Goal: Task Accomplishment & Management: Use online tool/utility

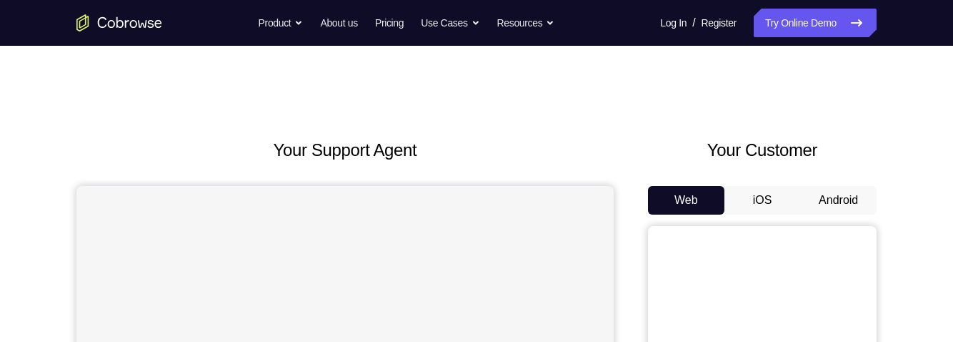
scroll to position [79, 0]
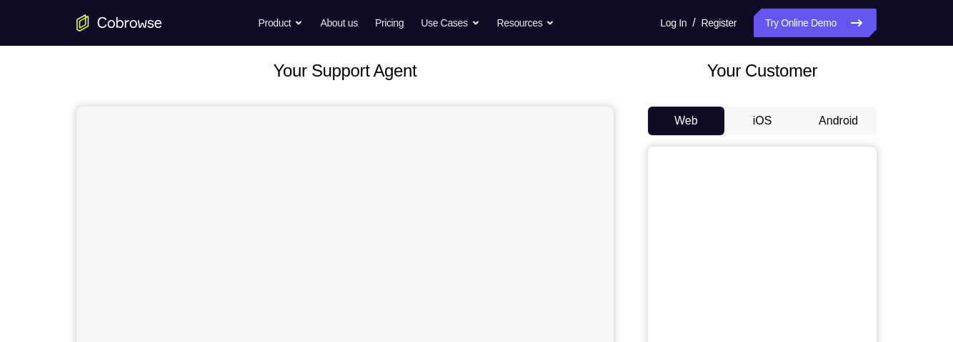
click at [846, 126] on button "Android" at bounding box center [838, 120] width 76 height 29
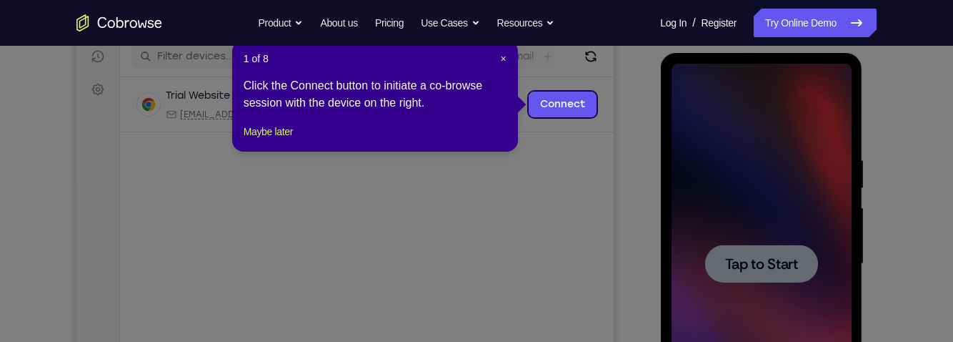
scroll to position [199, 0]
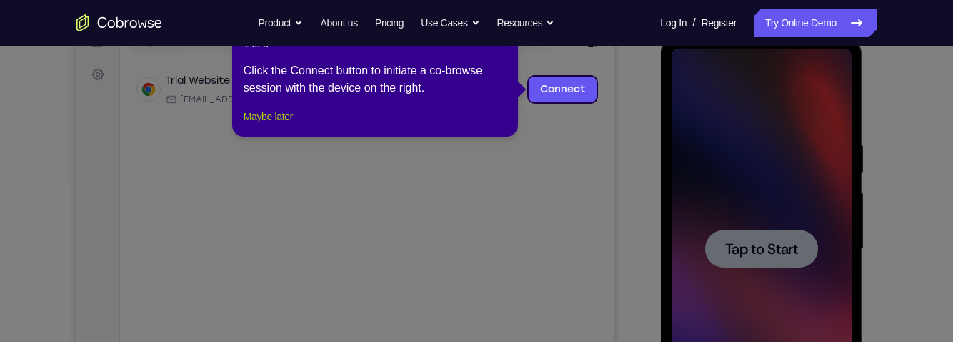
click at [265, 125] on button "Maybe later" at bounding box center [268, 116] width 49 height 17
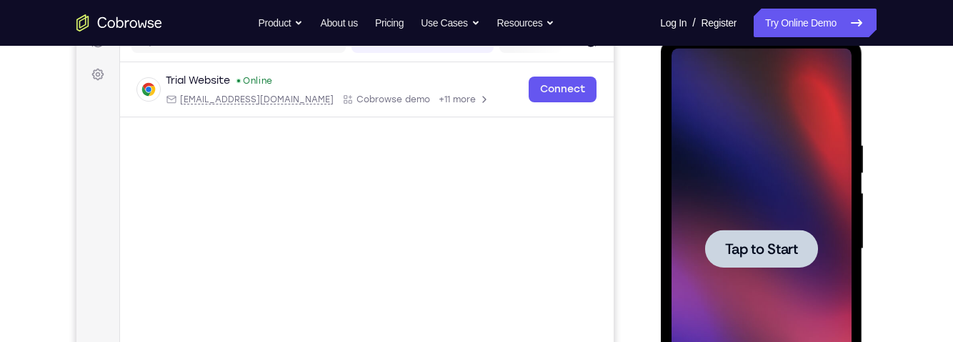
click at [749, 264] on div at bounding box center [760, 248] width 113 height 38
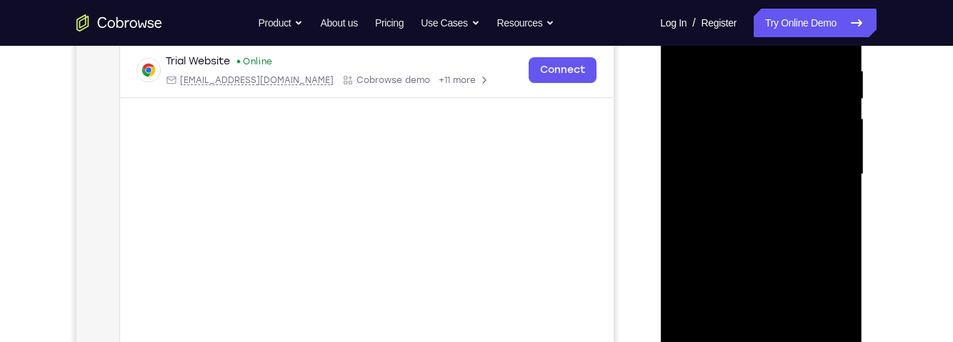
scroll to position [297, 0]
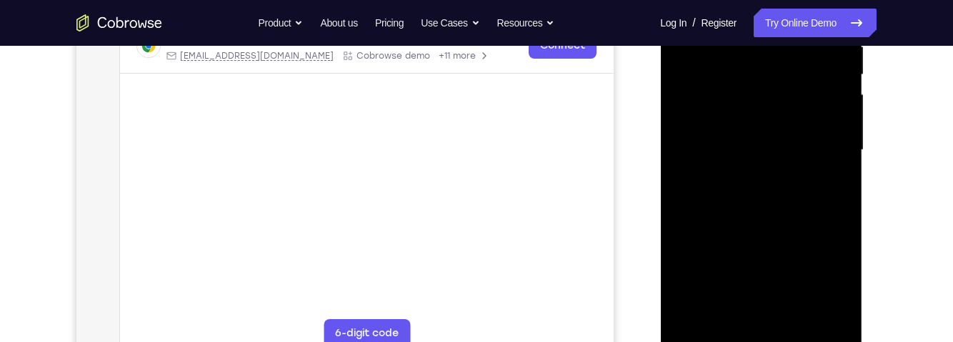
click at [762, 335] on div at bounding box center [761, 150] width 180 height 400
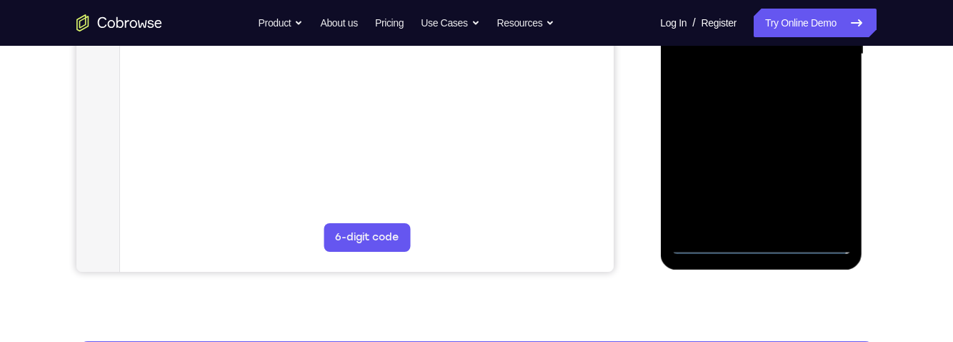
scroll to position [410, 0]
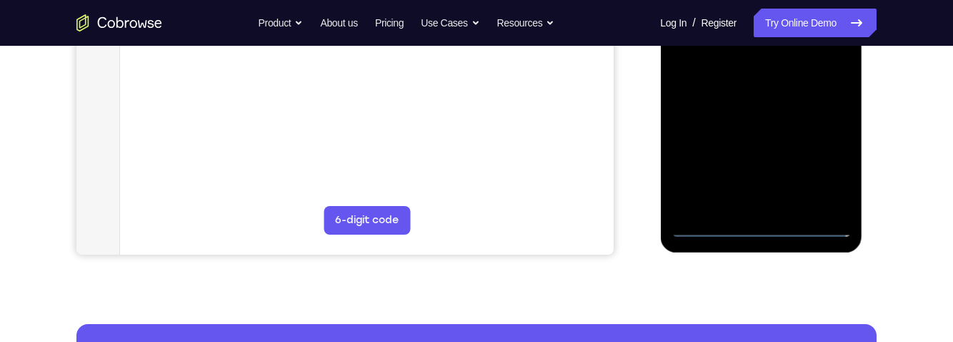
click at [827, 164] on div at bounding box center [761, 37] width 180 height 400
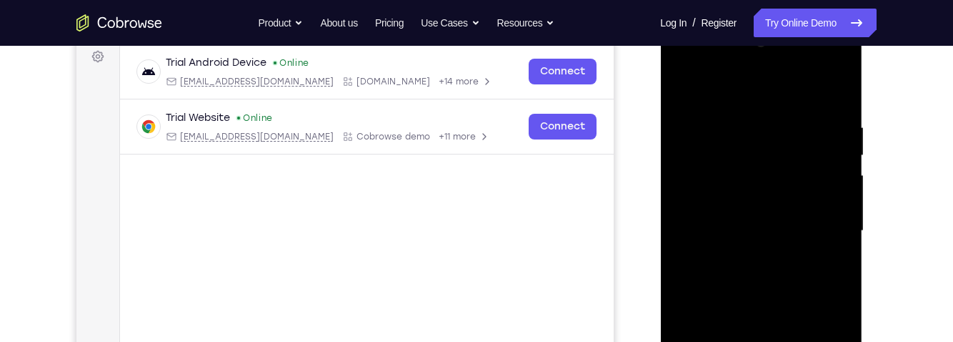
scroll to position [169, 0]
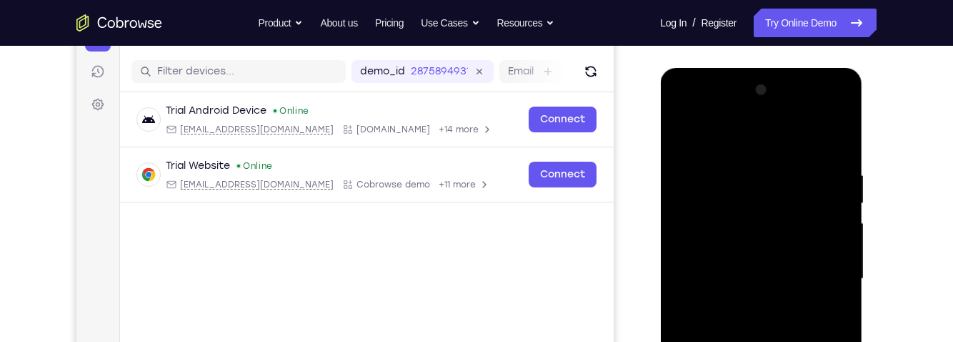
click at [767, 140] on div at bounding box center [761, 279] width 180 height 400
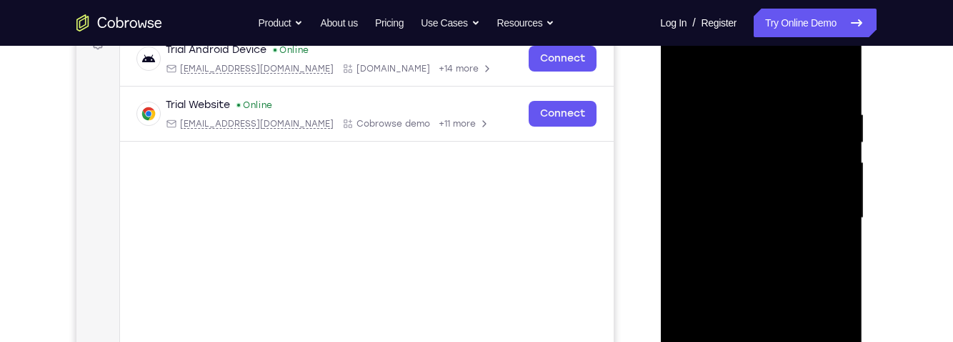
scroll to position [234, 0]
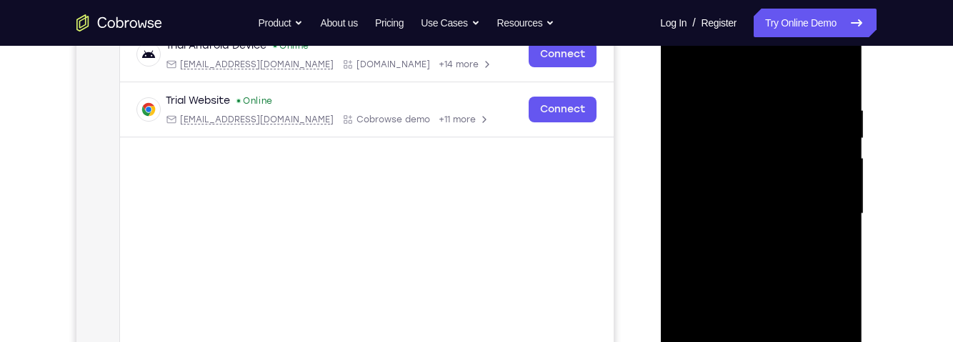
click at [827, 207] on div at bounding box center [761, 214] width 180 height 400
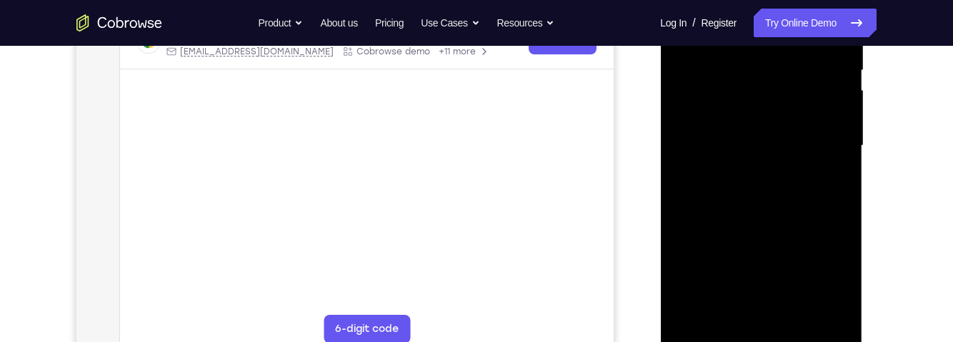
scroll to position [308, 0]
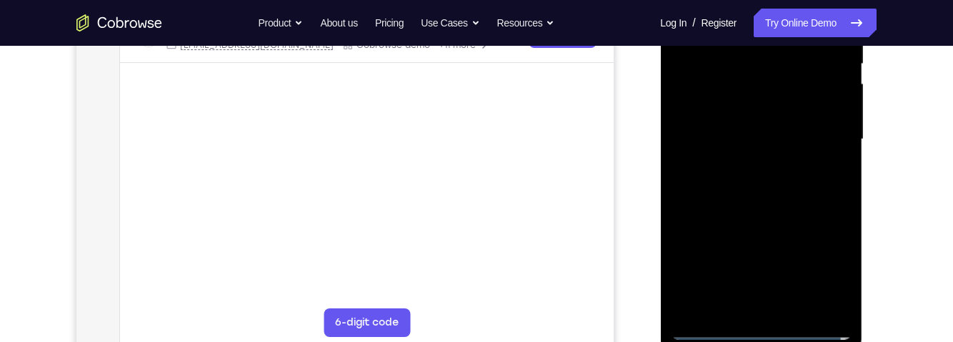
click at [744, 300] on div at bounding box center [761, 139] width 180 height 400
click at [780, 214] on div at bounding box center [761, 139] width 180 height 400
click at [814, 132] on div at bounding box center [761, 139] width 180 height 400
click at [914, 171] on div "Your Support Agent Your Customer Web iOS Android Next Steps We’d be happy to gi…" at bounding box center [476, 209] width 914 height 942
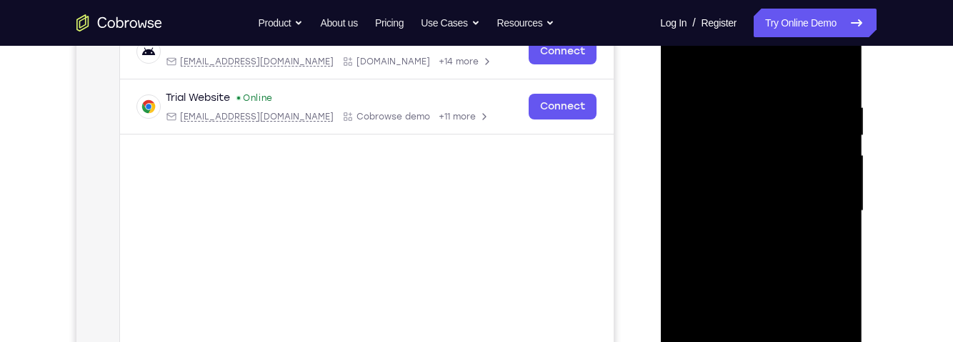
scroll to position [236, 0]
click at [802, 211] on div at bounding box center [761, 211] width 180 height 400
click at [772, 204] on div at bounding box center [761, 211] width 180 height 400
click at [753, 223] on div at bounding box center [761, 211] width 180 height 400
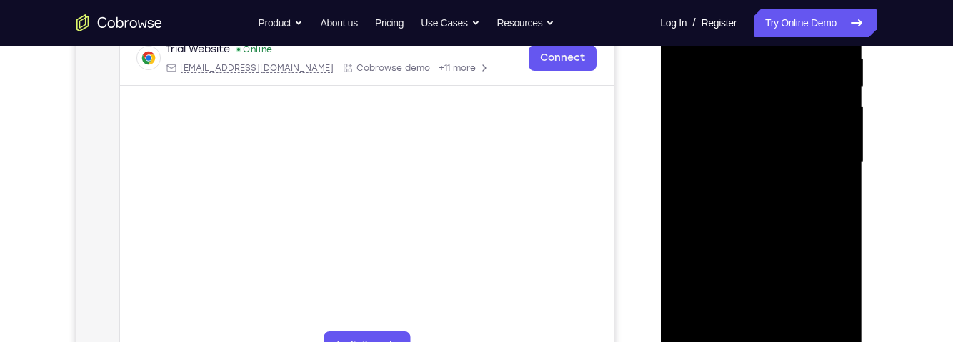
scroll to position [290, 0]
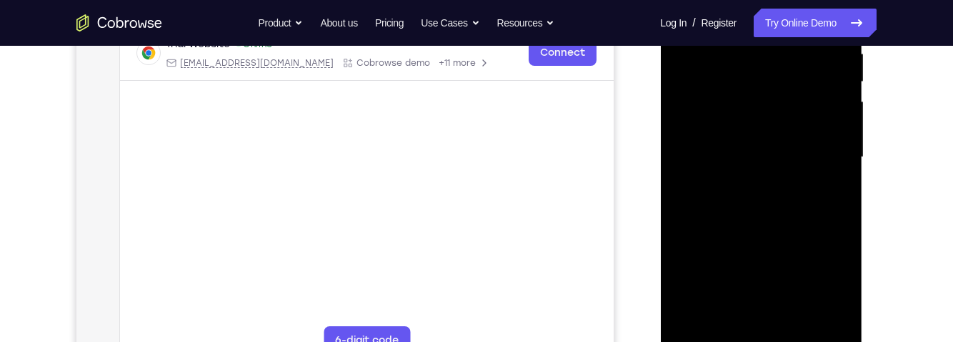
click at [792, 317] on div at bounding box center [761, 157] width 180 height 400
click at [816, 112] on div at bounding box center [761, 157] width 180 height 400
click at [767, 92] on div at bounding box center [761, 157] width 180 height 400
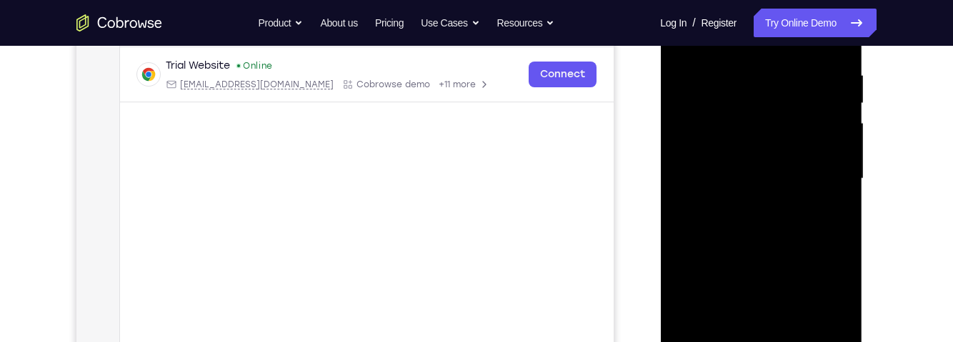
scroll to position [246, 0]
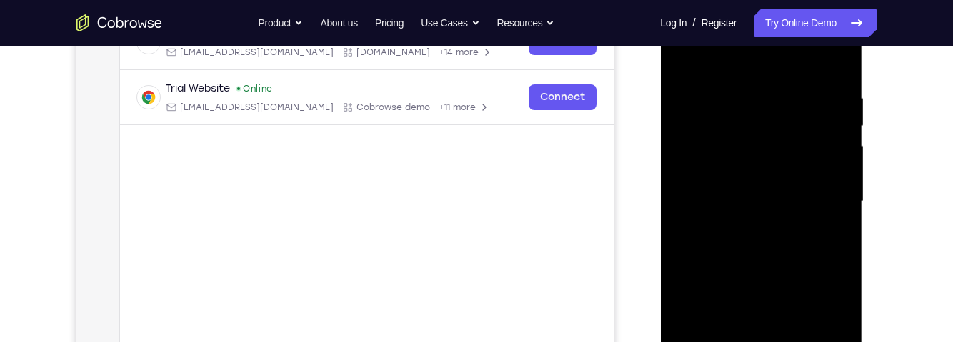
click at [704, 126] on div at bounding box center [761, 201] width 180 height 400
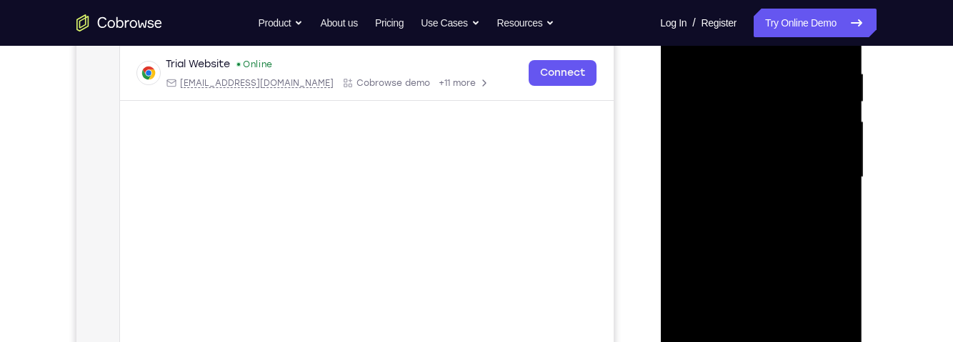
scroll to position [273, 0]
click at [780, 231] on div at bounding box center [761, 174] width 180 height 400
click at [846, 206] on div at bounding box center [761, 174] width 180 height 400
click at [689, 299] on div at bounding box center [761, 174] width 180 height 400
click at [851, 204] on div at bounding box center [761, 177] width 202 height 426
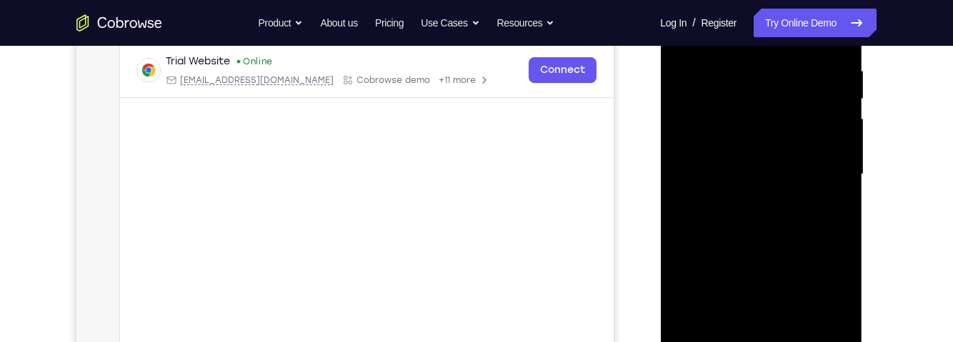
scroll to position [274, 0]
click at [840, 206] on div at bounding box center [761, 174] width 180 height 400
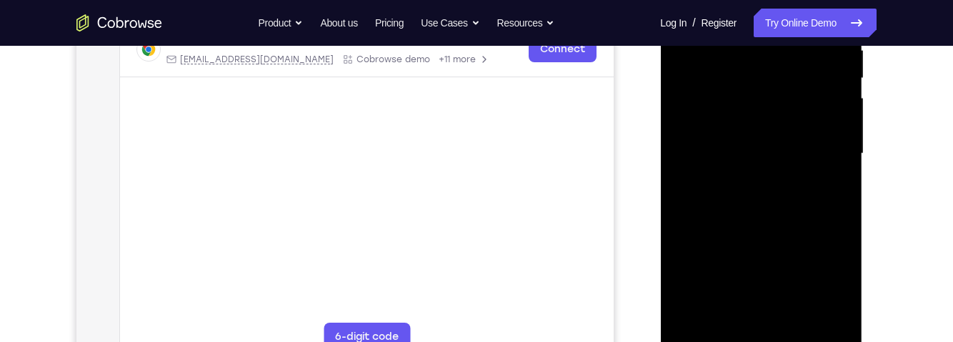
scroll to position [309, 0]
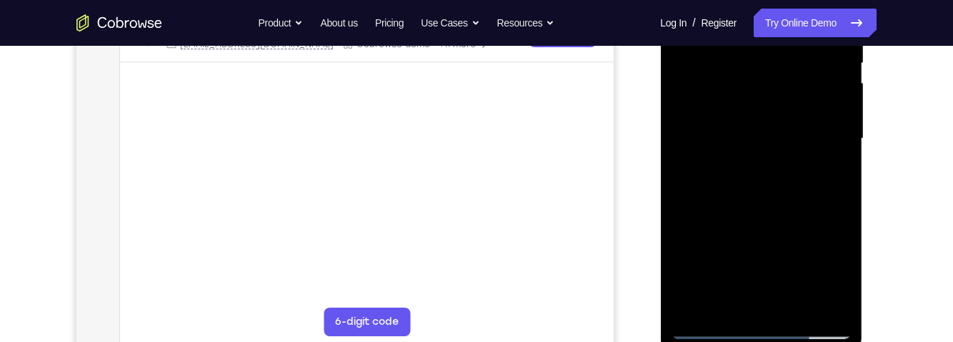
click at [838, 173] on div at bounding box center [761, 139] width 180 height 400
click at [840, 171] on div at bounding box center [761, 139] width 180 height 400
click at [840, 169] on div at bounding box center [761, 139] width 180 height 400
click at [840, 171] on div at bounding box center [761, 139] width 180 height 400
click at [842, 169] on div at bounding box center [761, 139] width 180 height 400
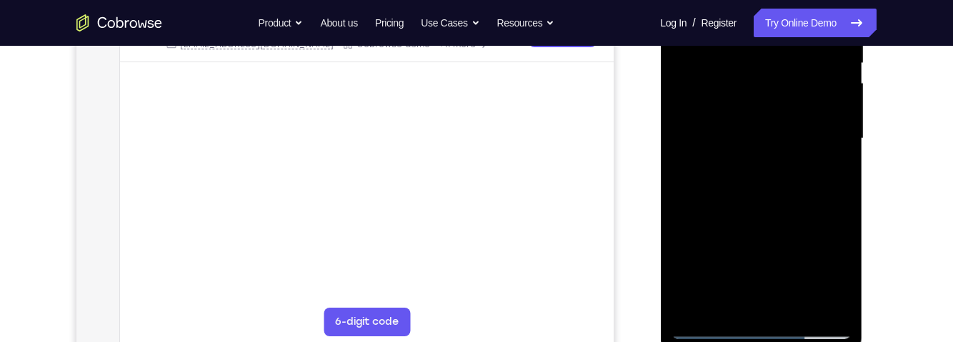
click at [839, 170] on div at bounding box center [761, 139] width 180 height 400
click at [841, 172] on div at bounding box center [761, 139] width 180 height 400
click at [841, 170] on div at bounding box center [761, 139] width 180 height 400
click at [844, 171] on div at bounding box center [761, 139] width 180 height 400
click at [843, 174] on div at bounding box center [761, 139] width 180 height 400
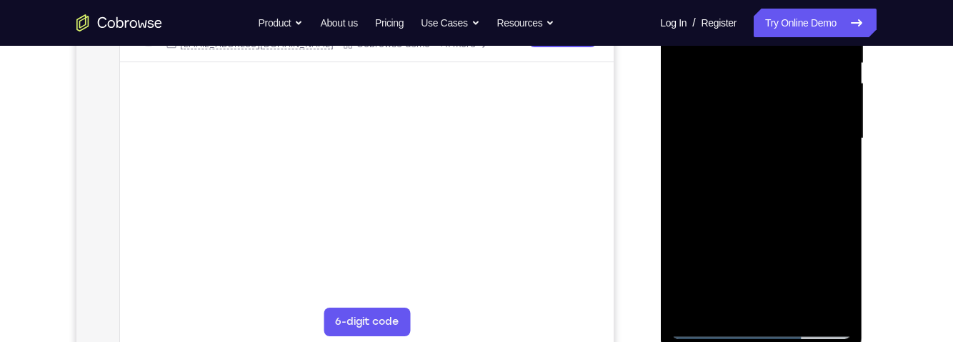
click at [843, 171] on div at bounding box center [761, 139] width 180 height 400
click at [840, 174] on div at bounding box center [761, 139] width 180 height 400
click at [842, 176] on div at bounding box center [761, 139] width 180 height 400
click at [842, 173] on div at bounding box center [761, 139] width 180 height 400
click at [843, 172] on div at bounding box center [761, 139] width 180 height 400
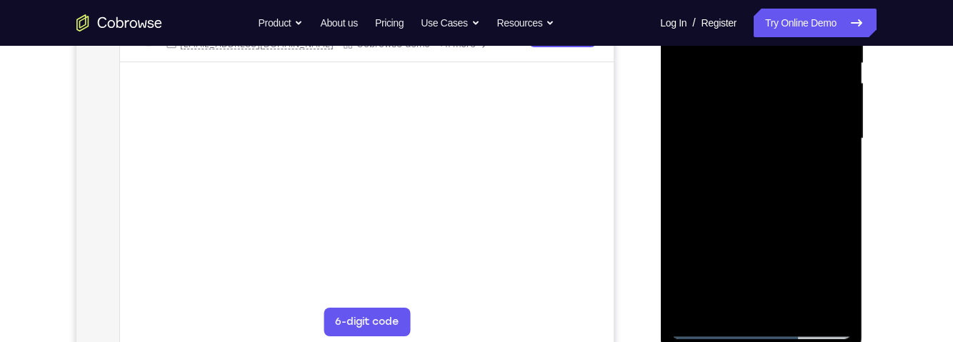
click at [842, 173] on div at bounding box center [761, 139] width 180 height 400
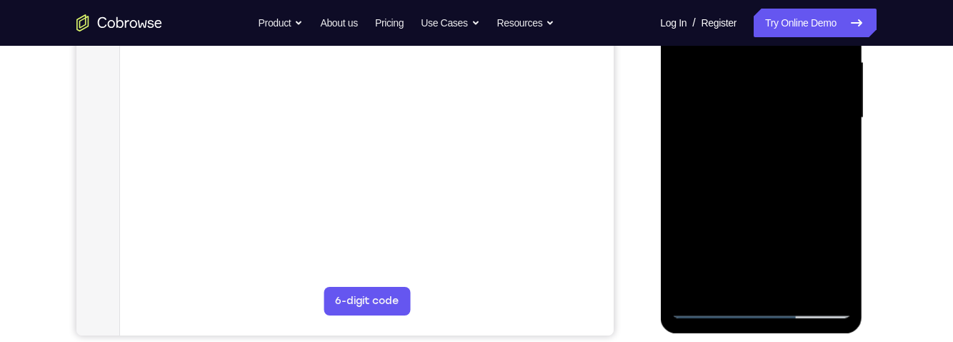
scroll to position [363, 0]
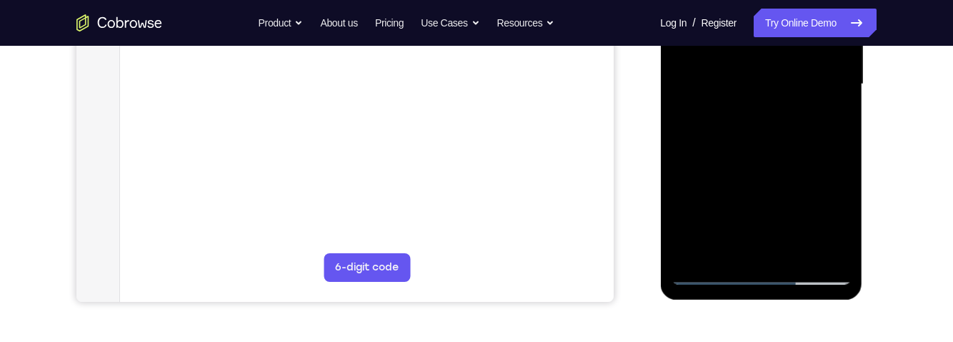
click at [804, 251] on div at bounding box center [761, 84] width 180 height 400
click at [763, 164] on div at bounding box center [761, 84] width 180 height 400
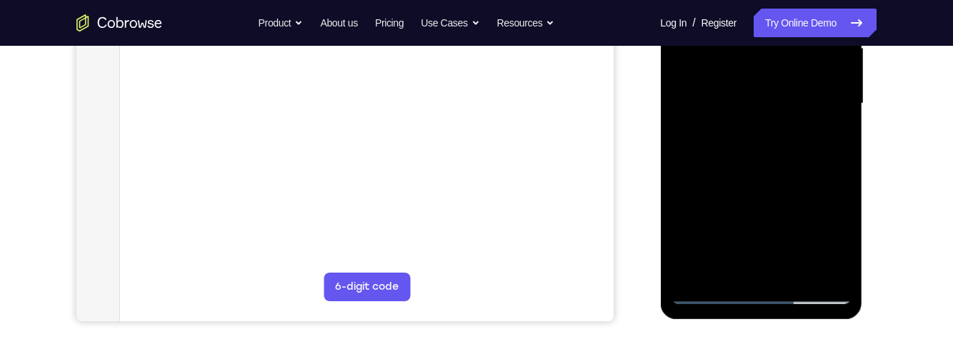
scroll to position [343, 0]
click at [802, 147] on div at bounding box center [761, 104] width 180 height 400
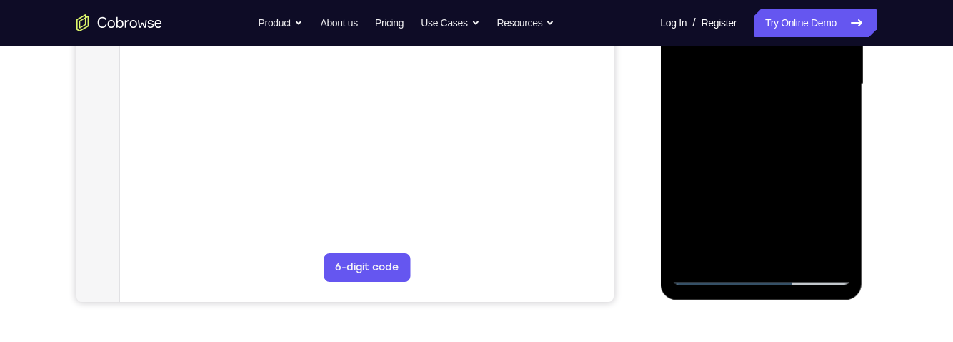
scroll to position [384, 0]
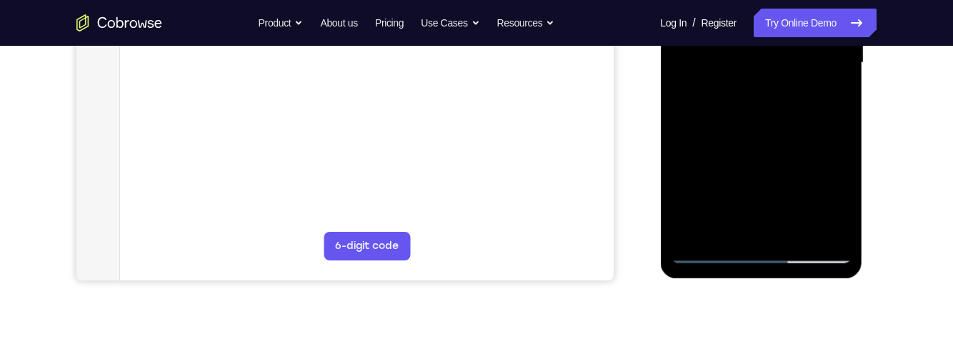
click at [832, 104] on div at bounding box center [761, 63] width 180 height 400
click at [838, 202] on div at bounding box center [761, 63] width 180 height 400
click at [836, 99] on div at bounding box center [761, 63] width 180 height 400
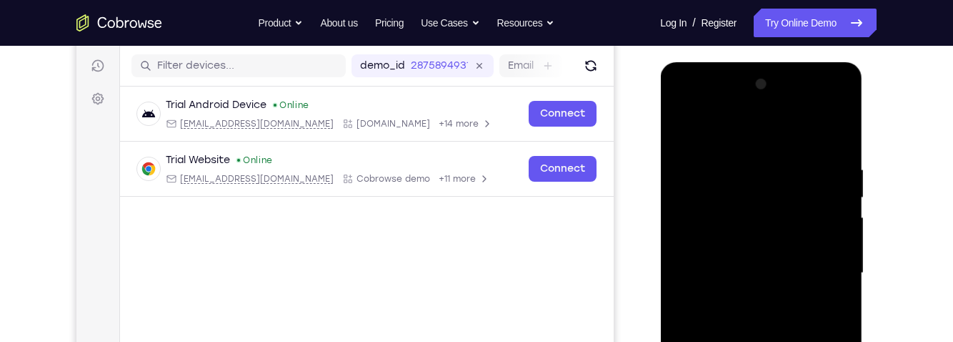
scroll to position [173, 0]
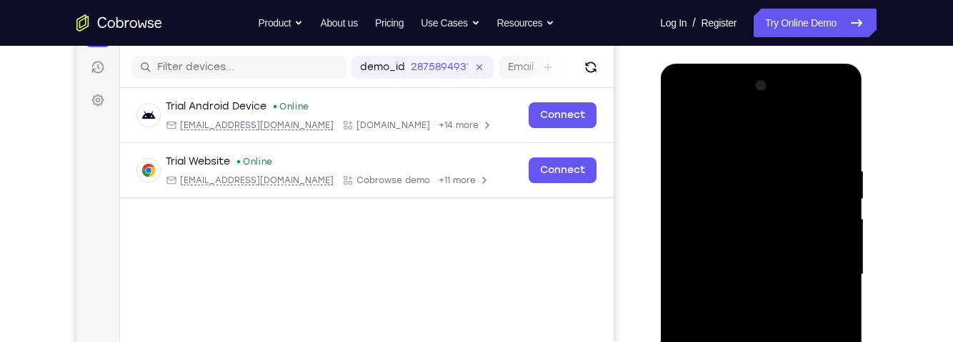
click at [682, 135] on div at bounding box center [761, 274] width 180 height 400
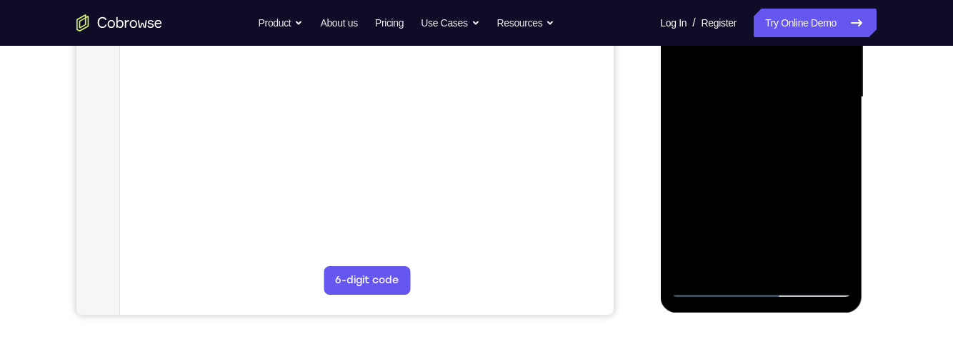
scroll to position [351, 0]
click at [772, 239] on div at bounding box center [761, 96] width 180 height 400
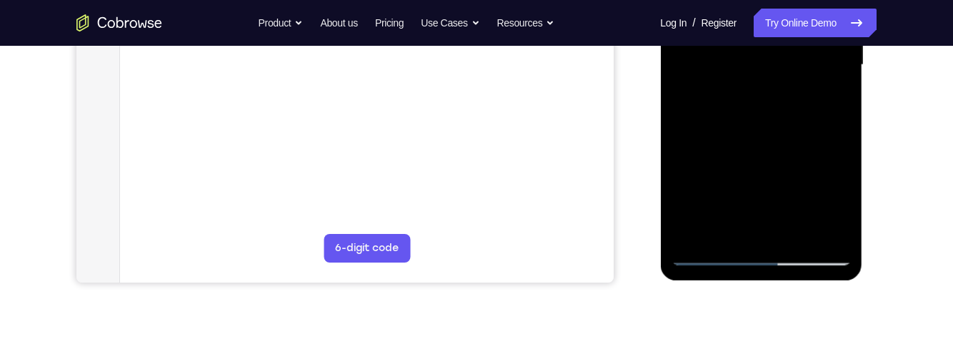
scroll to position [389, 0]
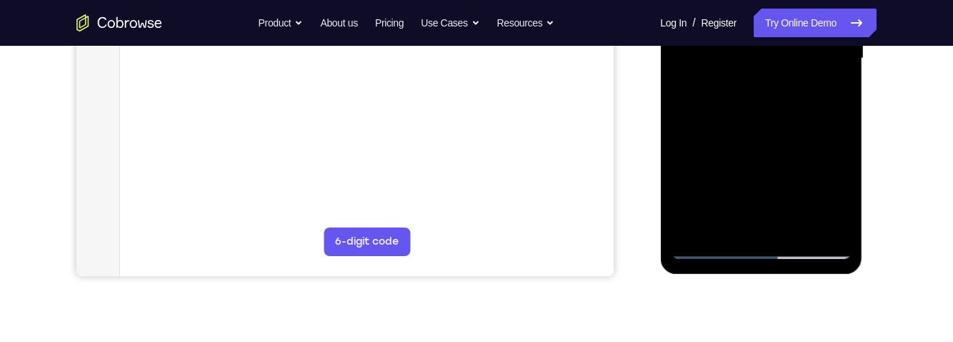
click at [754, 214] on div at bounding box center [761, 59] width 180 height 400
click at [828, 93] on div at bounding box center [761, 59] width 180 height 400
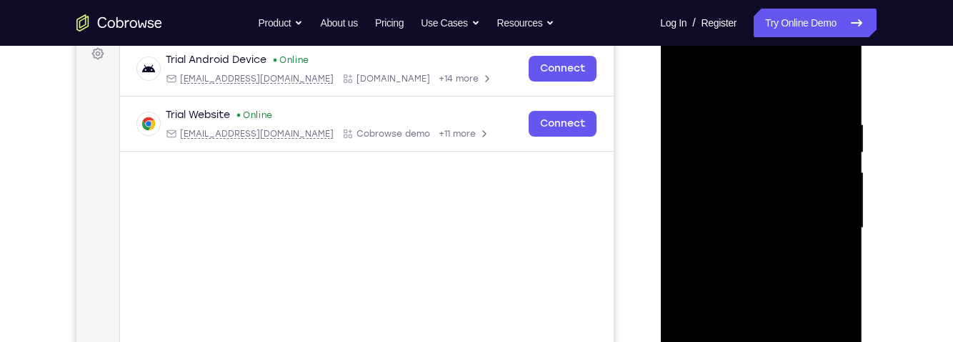
scroll to position [212, 0]
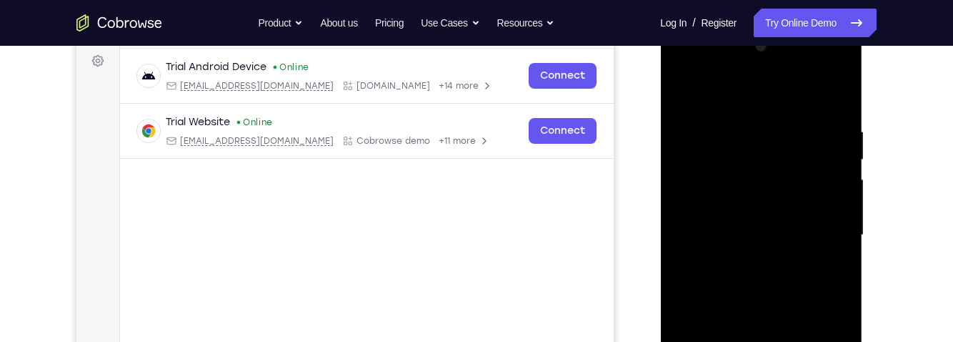
click at [686, 92] on div at bounding box center [761, 235] width 180 height 400
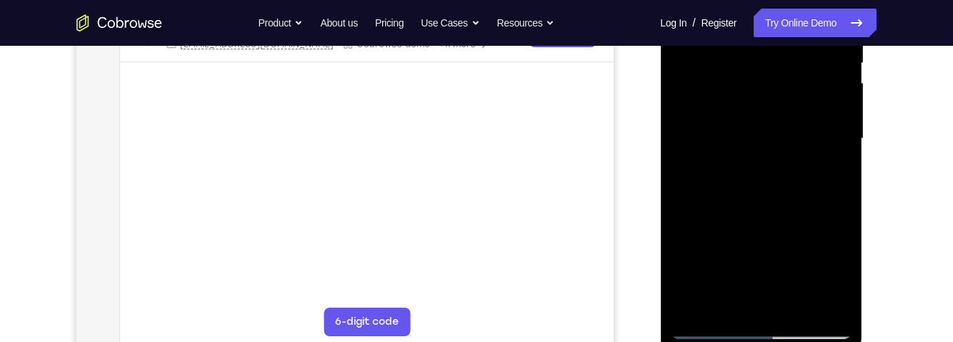
scroll to position [312, 0]
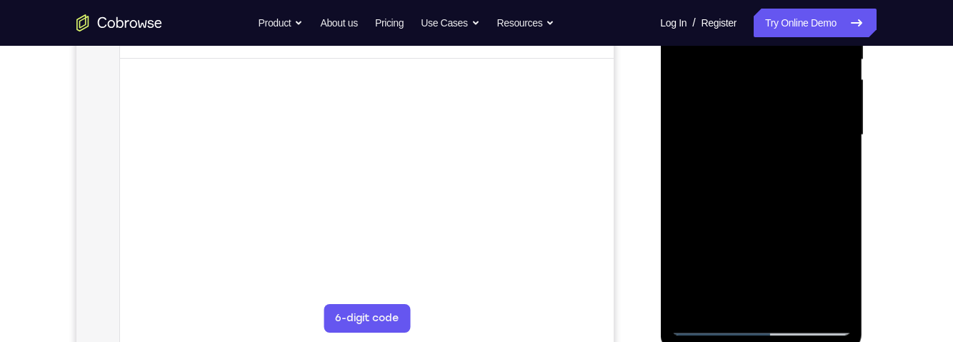
click at [806, 245] on div at bounding box center [761, 135] width 180 height 400
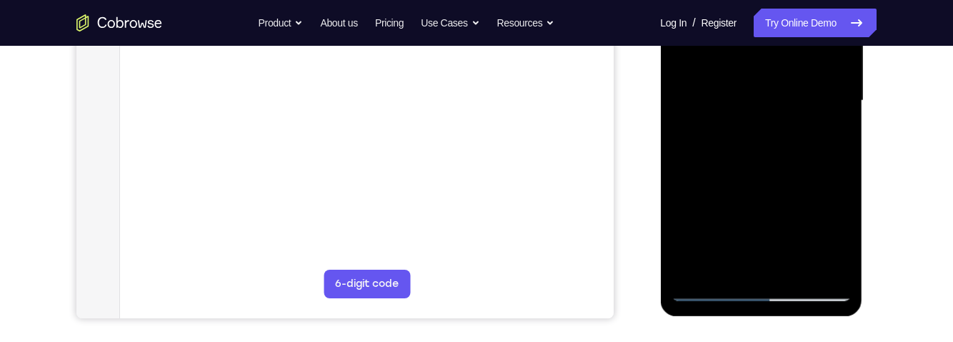
scroll to position [349, 0]
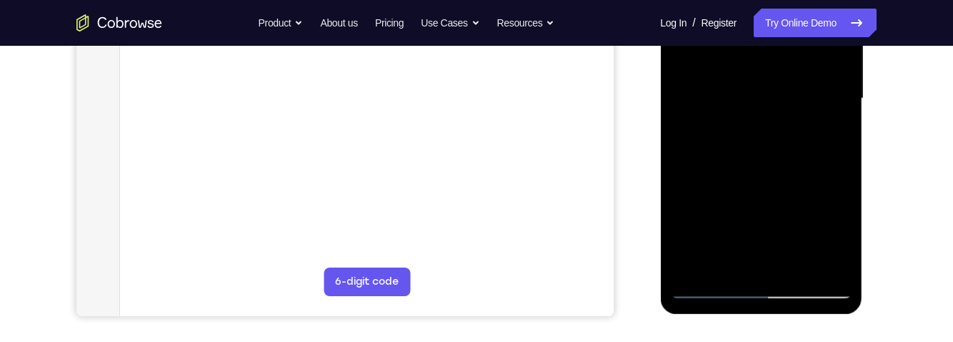
click at [718, 187] on div at bounding box center [761, 99] width 180 height 400
click at [754, 184] on div at bounding box center [761, 99] width 180 height 400
click at [837, 234] on div at bounding box center [761, 99] width 180 height 400
click at [830, 136] on div at bounding box center [761, 99] width 180 height 400
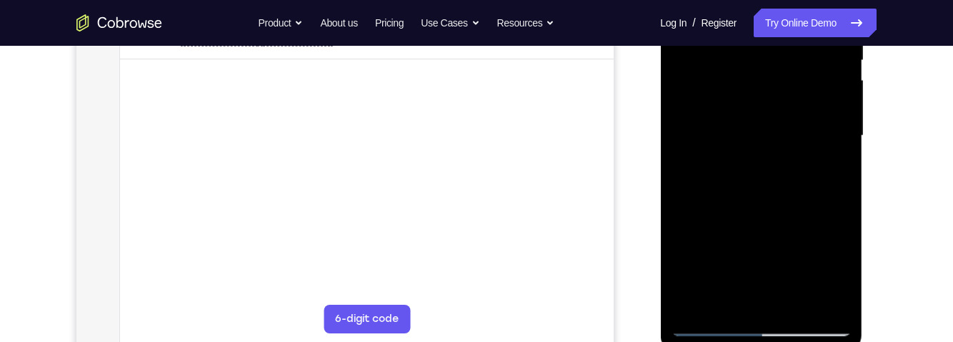
scroll to position [293, 0]
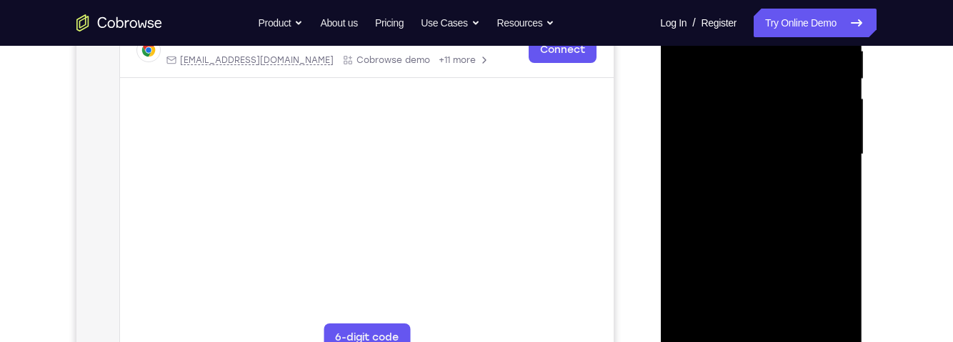
click at [726, 95] on div at bounding box center [761, 154] width 180 height 400
click at [763, 220] on div at bounding box center [761, 154] width 180 height 400
click at [765, 215] on div at bounding box center [761, 154] width 180 height 400
click at [769, 217] on div at bounding box center [761, 154] width 180 height 400
click at [826, 189] on div at bounding box center [761, 154] width 180 height 400
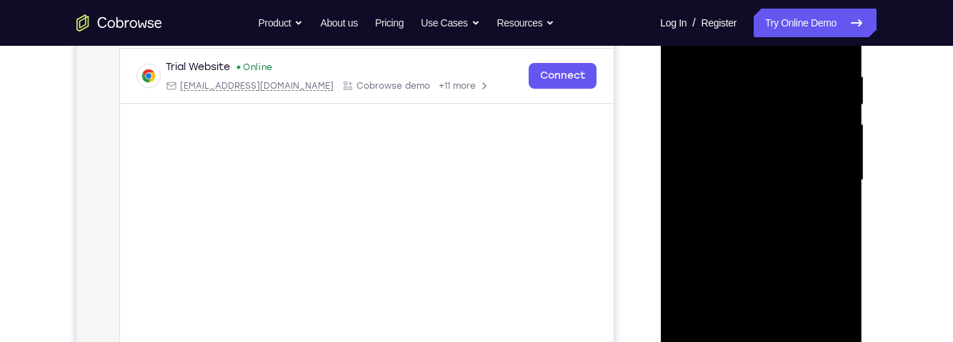
scroll to position [242, 0]
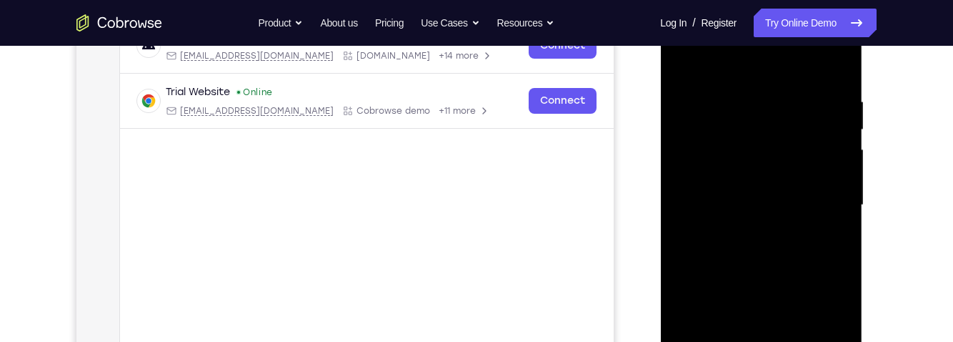
click at [677, 62] on div at bounding box center [761, 205] width 180 height 400
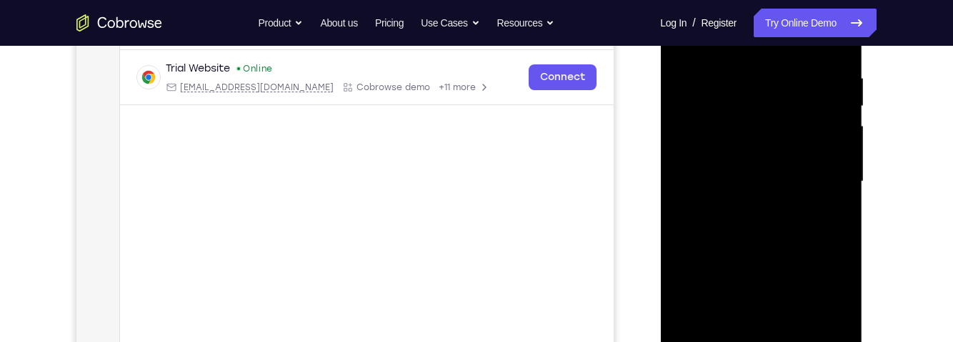
scroll to position [279, 0]
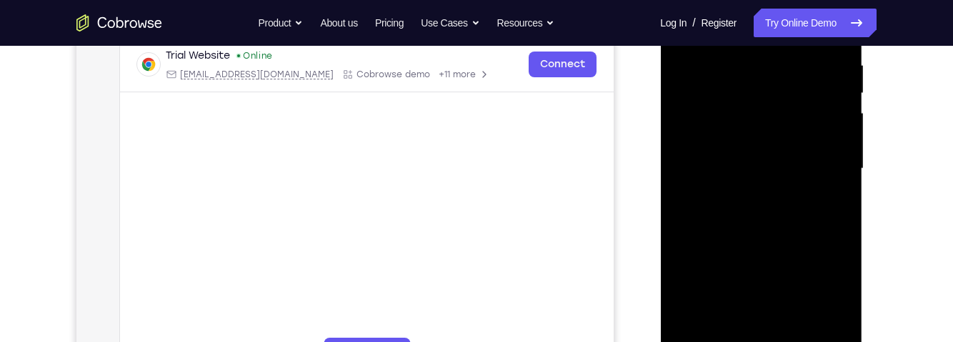
click at [813, 181] on div at bounding box center [761, 169] width 180 height 400
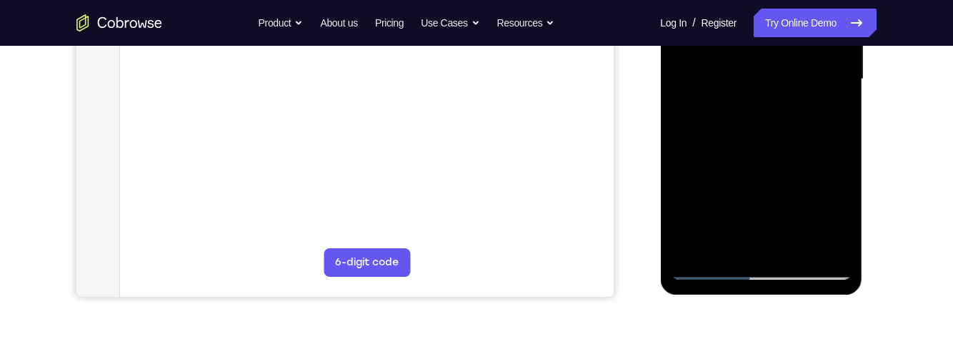
scroll to position [369, 0]
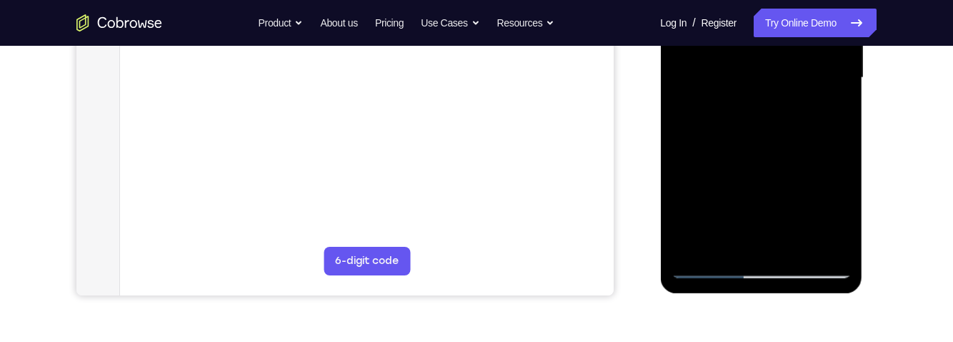
click at [723, 244] on div at bounding box center [761, 78] width 180 height 400
click at [740, 162] on div at bounding box center [761, 78] width 180 height 400
click at [828, 104] on div at bounding box center [761, 78] width 180 height 400
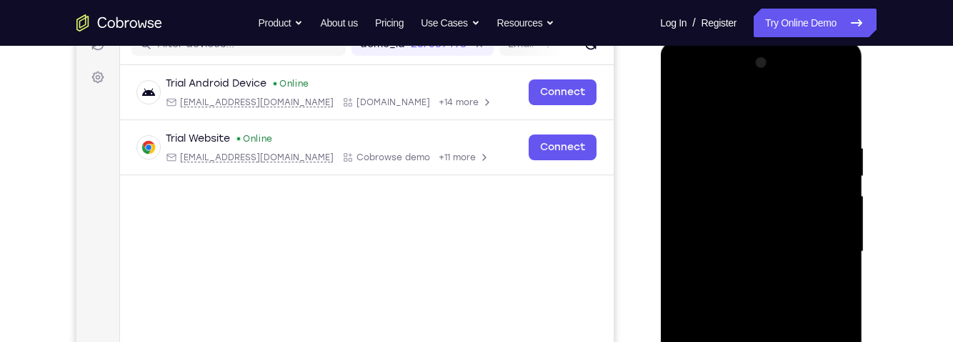
scroll to position [175, 0]
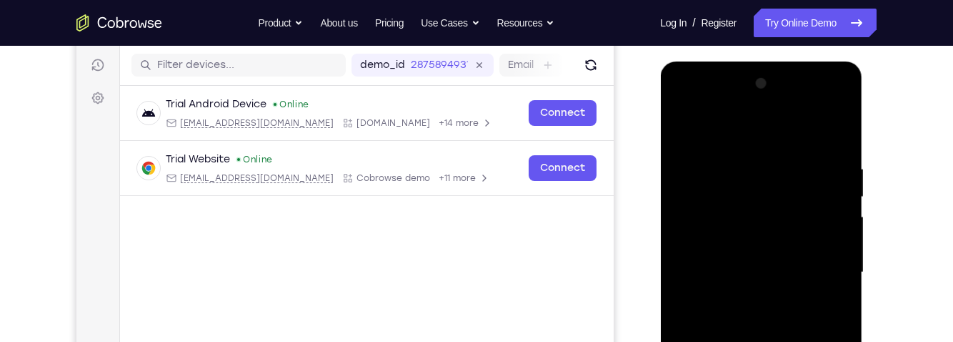
click at [679, 128] on div at bounding box center [761, 272] width 180 height 400
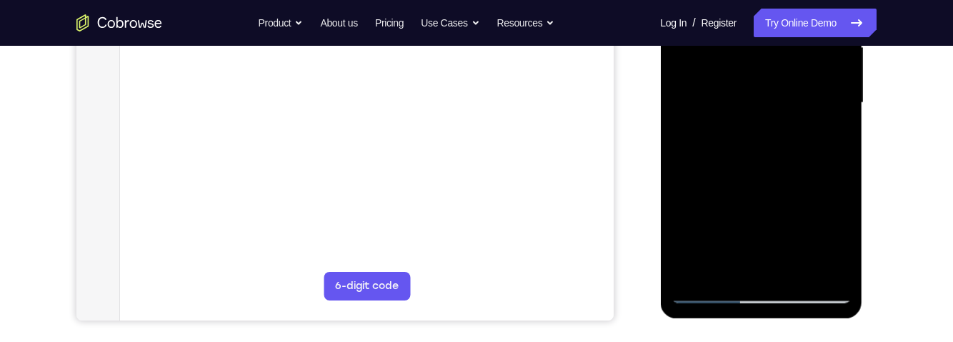
scroll to position [344, 0]
click at [816, 171] on div at bounding box center [761, 104] width 180 height 400
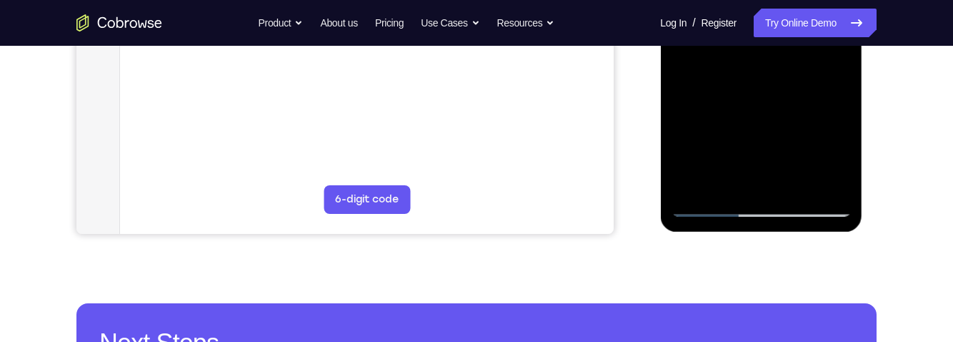
scroll to position [429, 0]
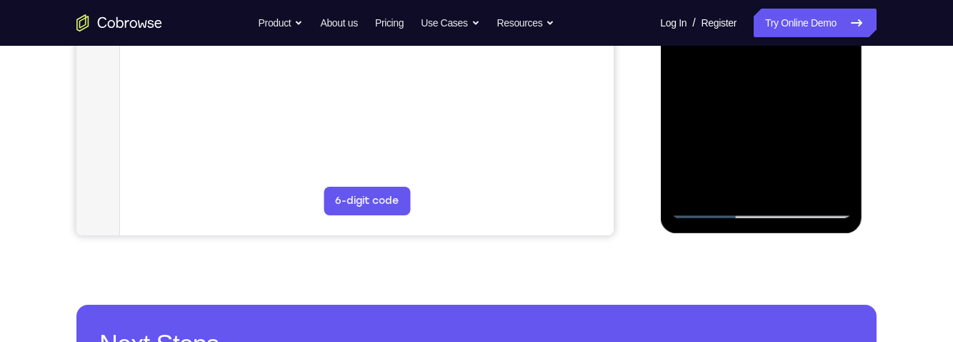
click at [837, 158] on div at bounding box center [761, 18] width 180 height 400
click at [838, 158] on div at bounding box center [761, 18] width 180 height 400
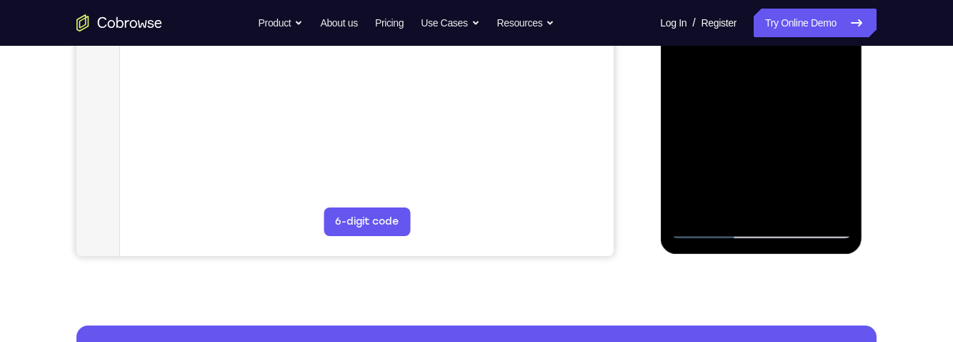
scroll to position [382, 0]
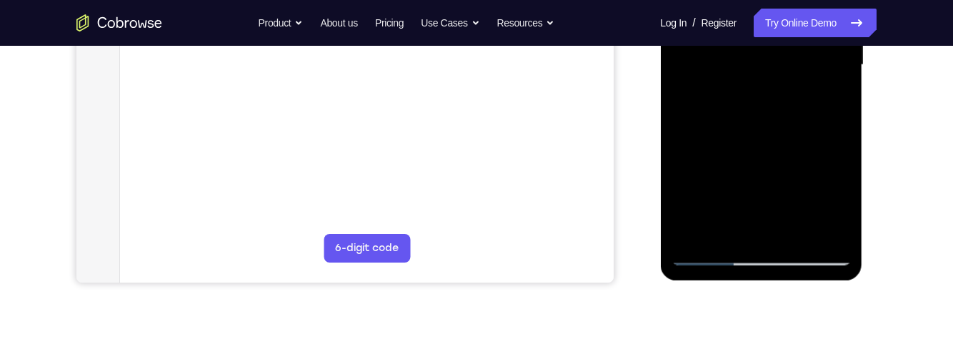
click at [829, 100] on div at bounding box center [761, 65] width 180 height 400
click at [727, 225] on div at bounding box center [761, 65] width 180 height 400
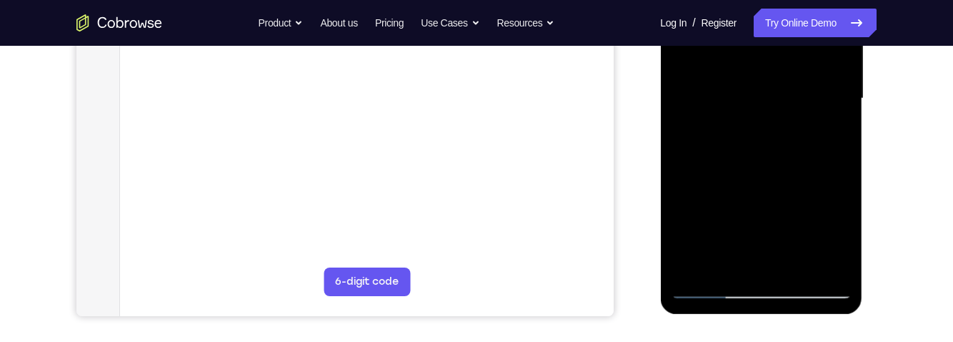
scroll to position [348, 0]
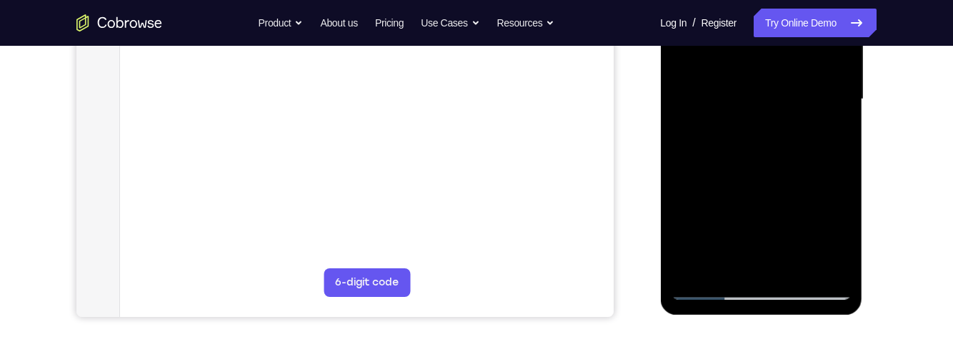
click at [839, 212] on div at bounding box center [761, 99] width 180 height 400
click at [835, 119] on div at bounding box center [761, 99] width 180 height 400
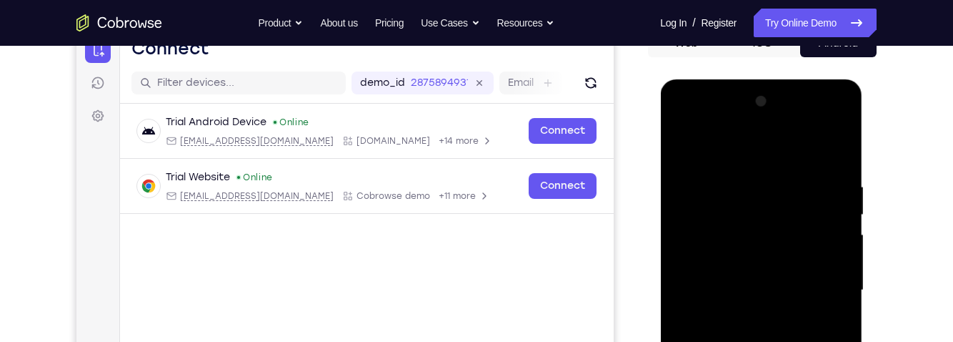
click at [682, 139] on div at bounding box center [761, 290] width 180 height 400
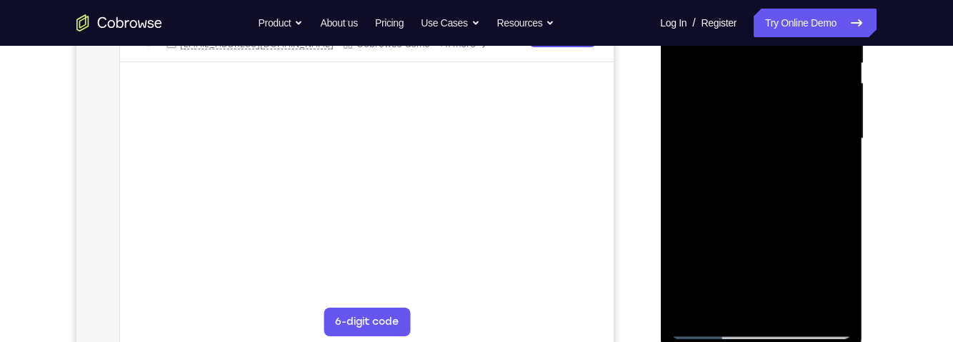
scroll to position [322, 0]
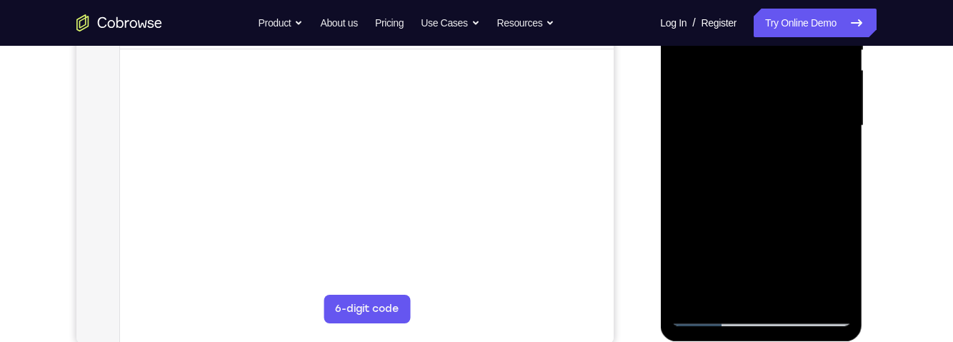
click at [821, 231] on div at bounding box center [761, 126] width 180 height 400
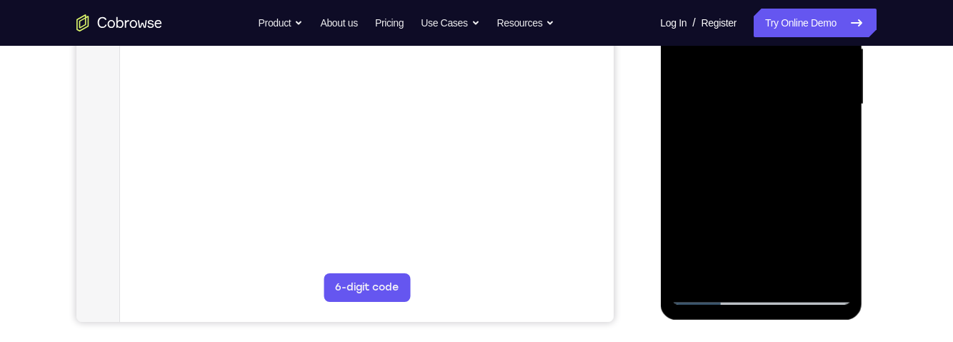
scroll to position [351, 0]
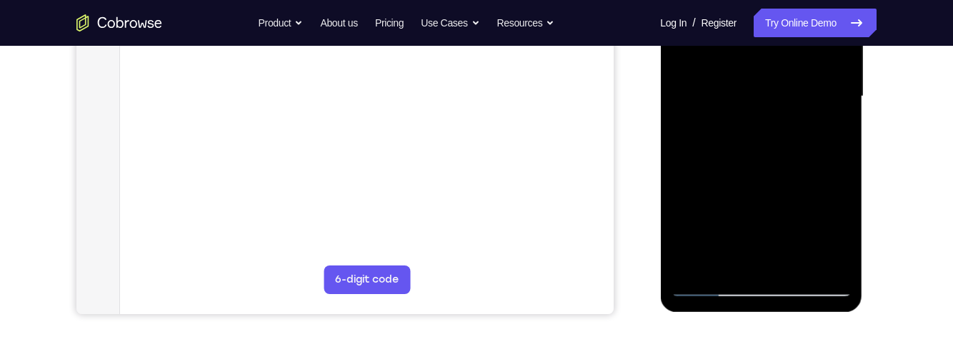
click at [728, 251] on div at bounding box center [761, 96] width 180 height 400
click at [824, 133] on div at bounding box center [761, 96] width 180 height 400
click at [834, 135] on div at bounding box center [761, 96] width 180 height 400
click at [732, 256] on div at bounding box center [761, 96] width 180 height 400
click at [683, 176] on div at bounding box center [761, 96] width 180 height 400
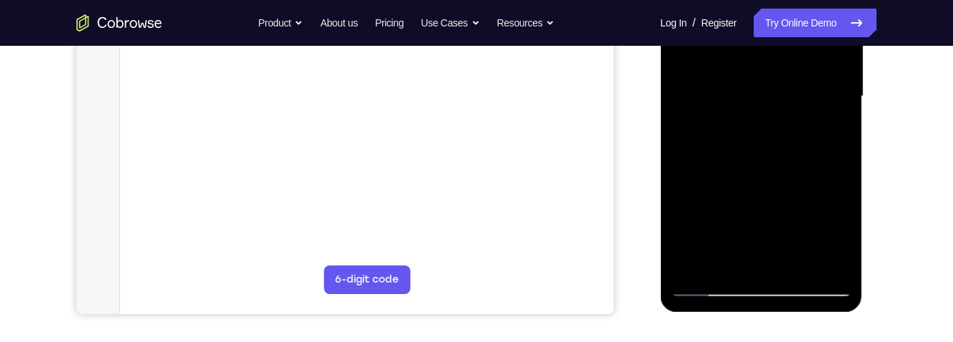
click at [802, 205] on div at bounding box center [761, 96] width 180 height 400
click at [702, 125] on div at bounding box center [761, 96] width 180 height 400
click at [683, 260] on div at bounding box center [761, 96] width 180 height 400
click at [805, 183] on div at bounding box center [761, 96] width 180 height 400
click at [829, 135] on div at bounding box center [761, 96] width 180 height 400
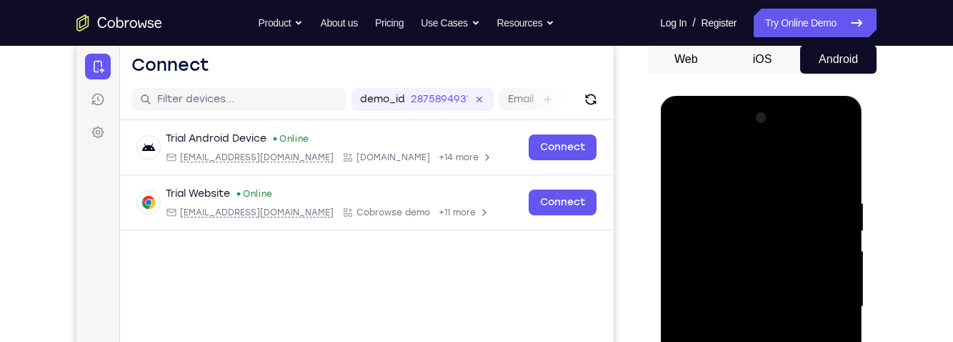
scroll to position [136, 0]
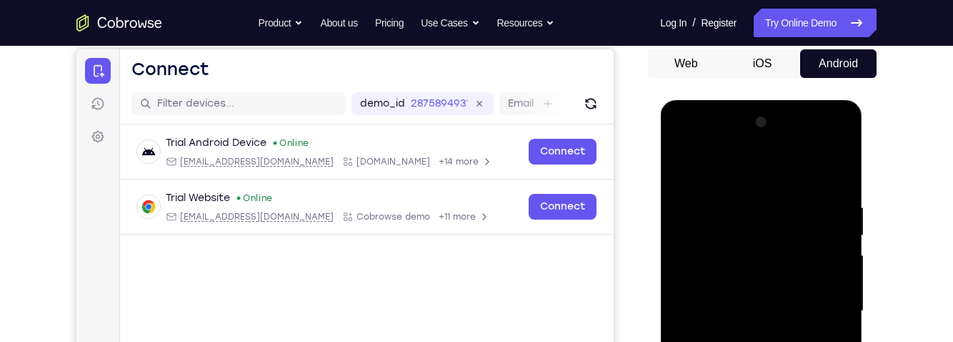
click at [682, 166] on div at bounding box center [761, 311] width 180 height 400
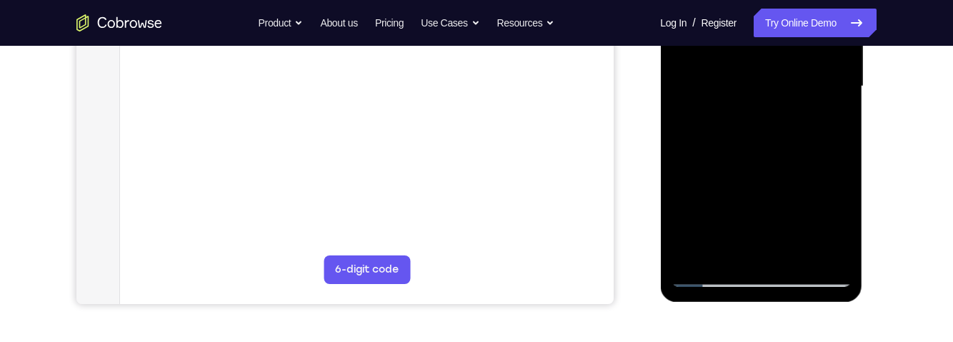
scroll to position [368, 0]
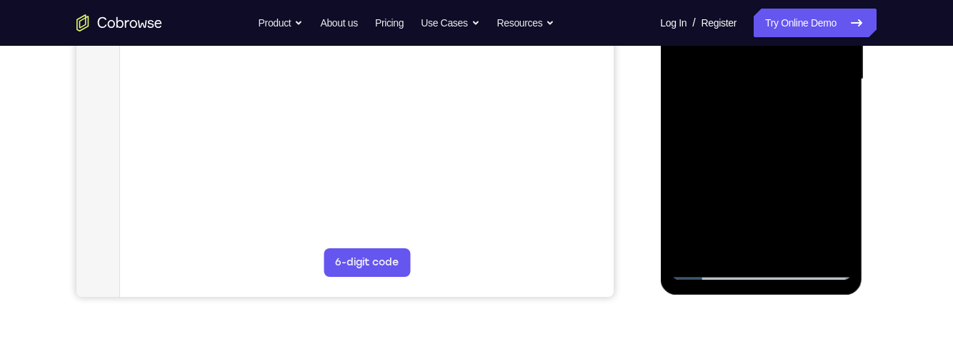
click at [806, 221] on div at bounding box center [761, 79] width 180 height 400
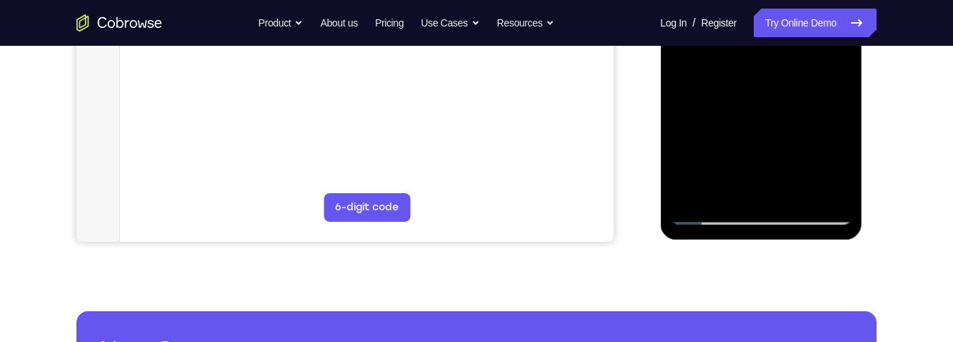
scroll to position [434, 0]
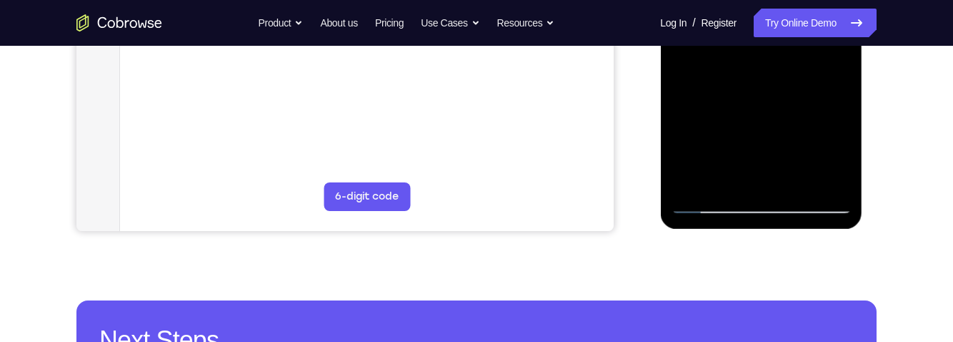
click at [739, 170] on div at bounding box center [761, 14] width 180 height 400
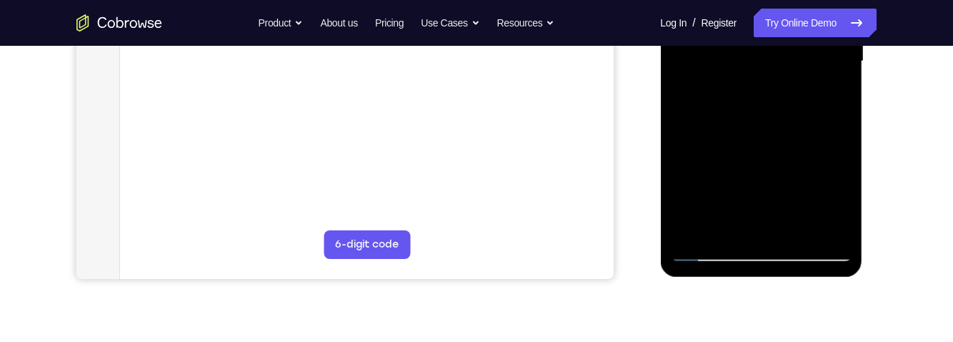
scroll to position [381, 0]
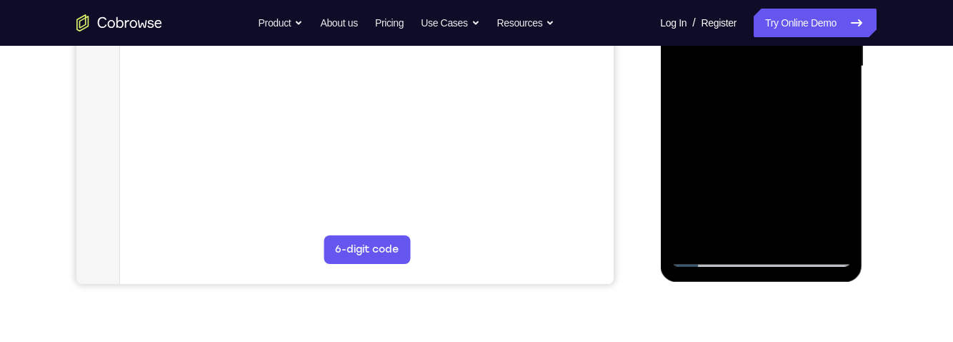
click at [827, 104] on div at bounding box center [761, 66] width 180 height 400
click at [832, 96] on div at bounding box center [761, 66] width 180 height 400
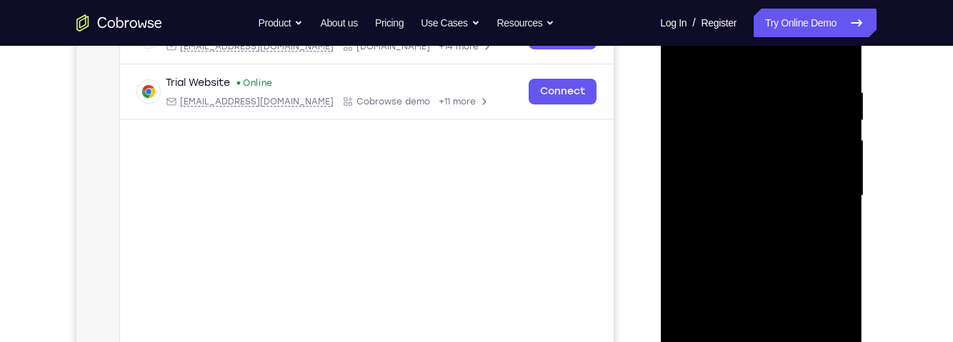
scroll to position [249, 0]
click at [679, 57] on div at bounding box center [761, 198] width 180 height 400
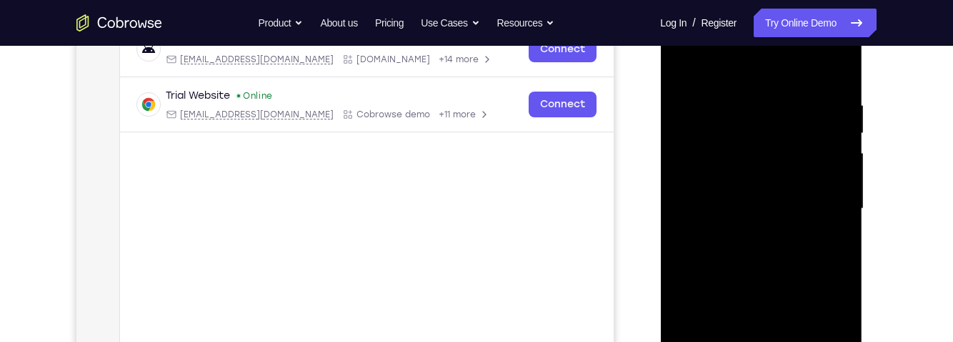
scroll to position [238, 0]
click at [684, 61] on div at bounding box center [761, 209] width 180 height 400
click at [737, 103] on div at bounding box center [761, 209] width 180 height 400
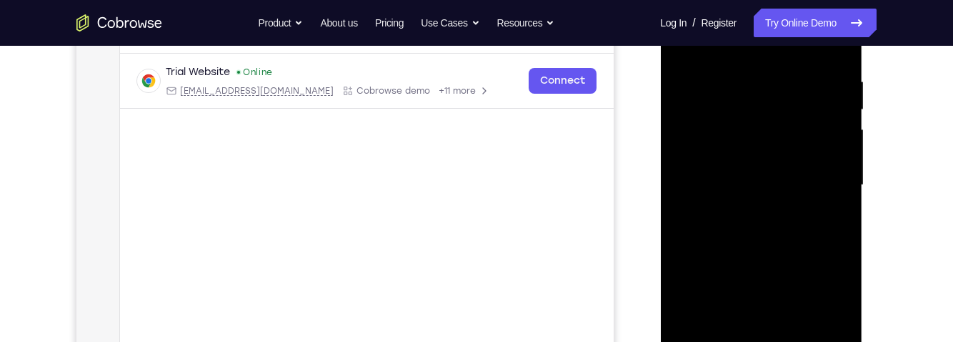
click at [851, 228] on div at bounding box center [761, 187] width 202 height 426
click at [848, 234] on div at bounding box center [761, 186] width 180 height 400
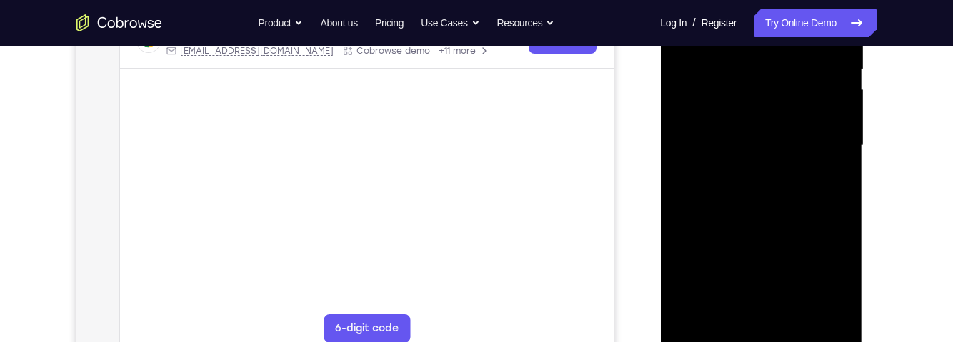
scroll to position [317, 0]
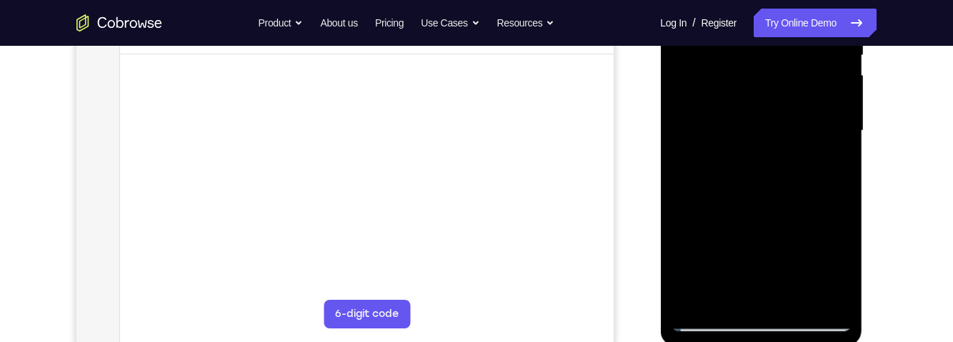
click at [817, 291] on div at bounding box center [761, 131] width 180 height 400
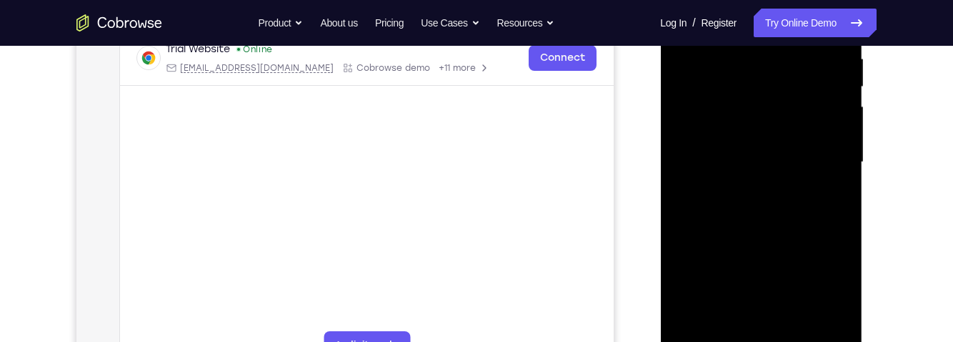
scroll to position [243, 0]
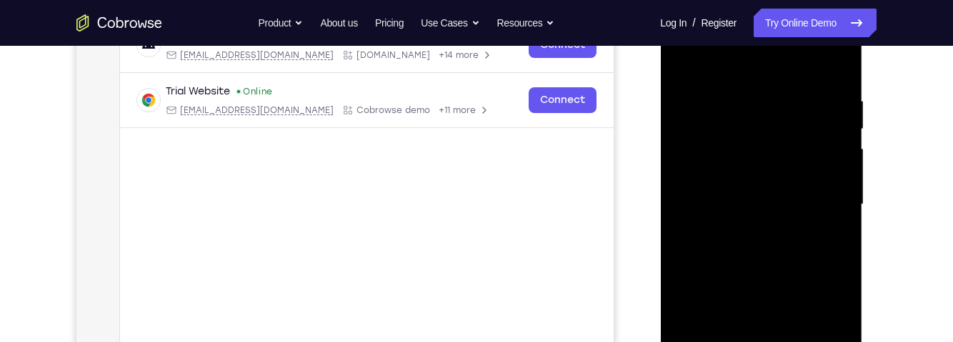
click at [836, 158] on div at bounding box center [761, 204] width 180 height 400
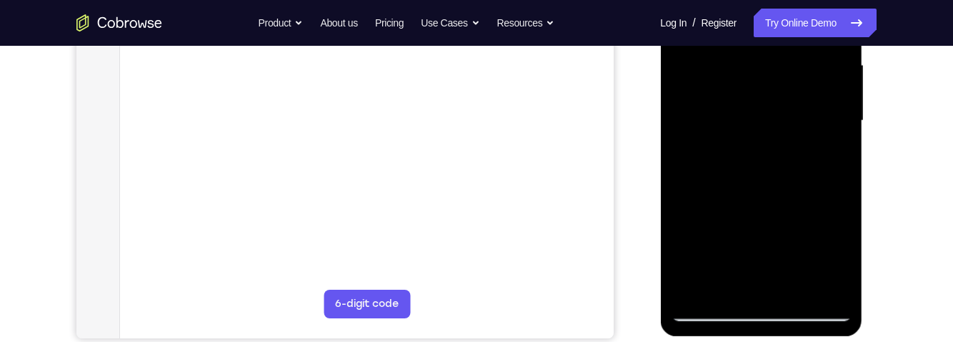
click at [835, 156] on div at bounding box center [761, 121] width 180 height 400
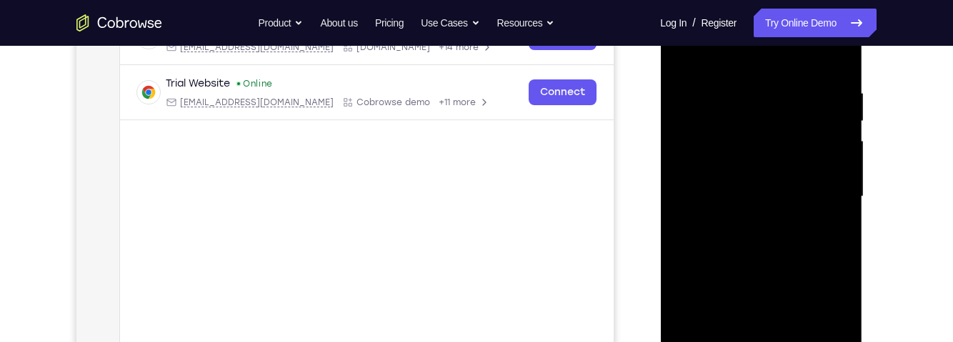
scroll to position [249, 0]
click at [838, 79] on div at bounding box center [761, 199] width 180 height 400
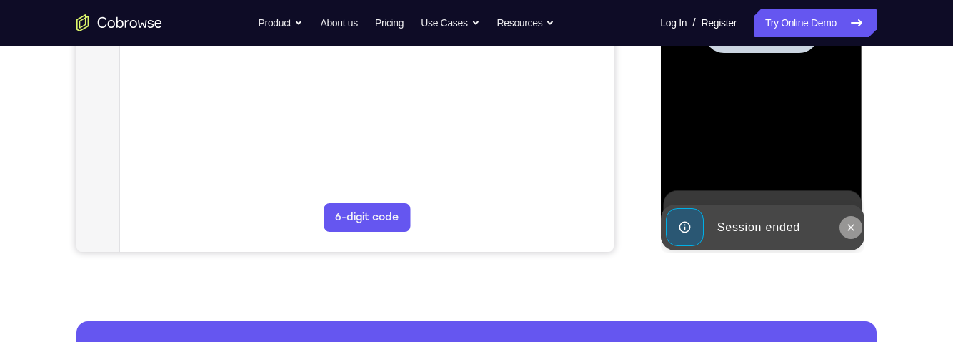
click at [847, 232] on icon at bounding box center [849, 226] width 11 height 11
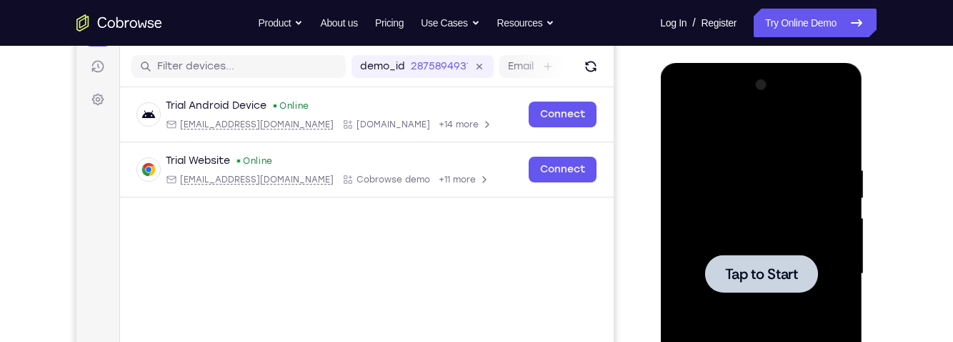
scroll to position [214, 0]
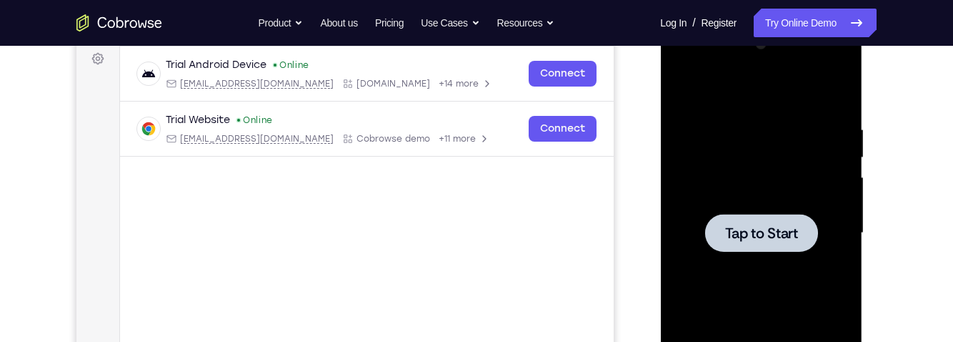
click at [756, 234] on span "Tap to Start" at bounding box center [760, 233] width 73 height 14
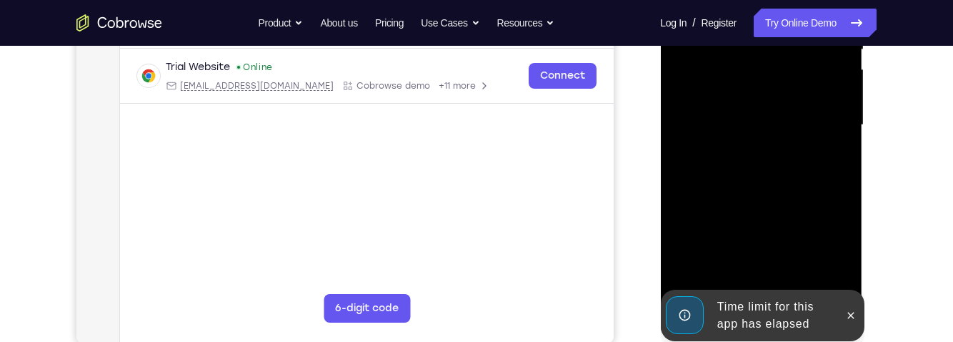
scroll to position [354, 0]
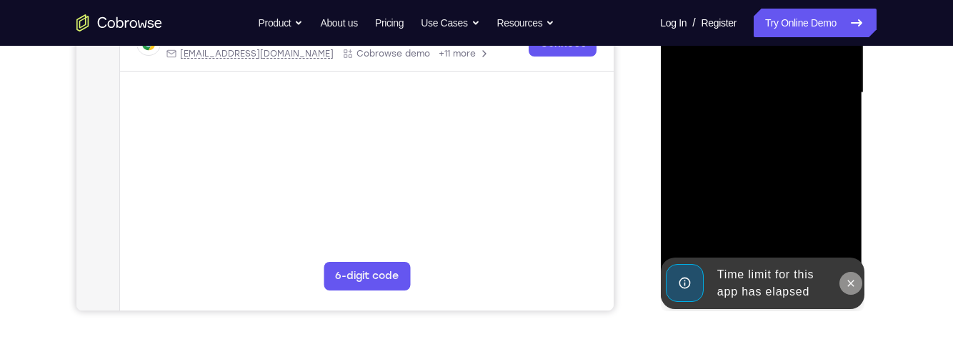
click at [859, 281] on button at bounding box center [850, 282] width 23 height 23
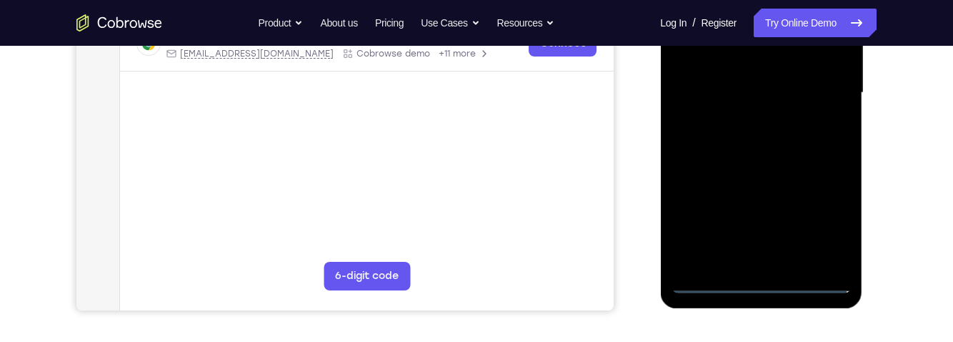
click at [770, 281] on div at bounding box center [761, 93] width 180 height 400
click at [828, 221] on div at bounding box center [761, 93] width 180 height 400
click at [767, 279] on div at bounding box center [761, 93] width 180 height 400
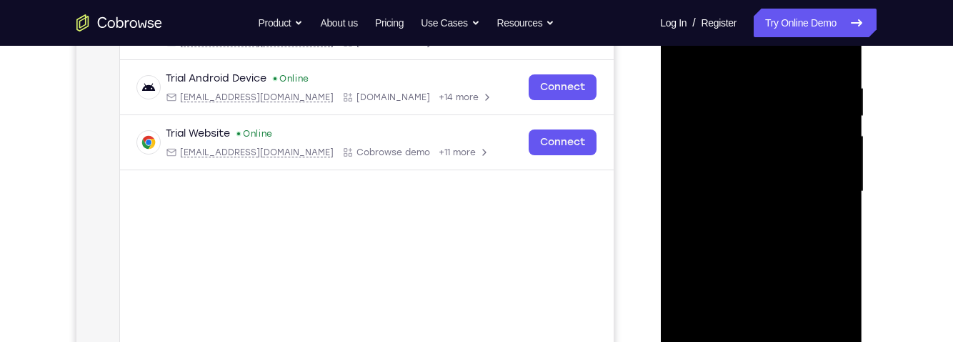
scroll to position [254, 0]
click at [704, 173] on div at bounding box center [761, 193] width 180 height 400
click at [786, 201] on div at bounding box center [761, 193] width 180 height 400
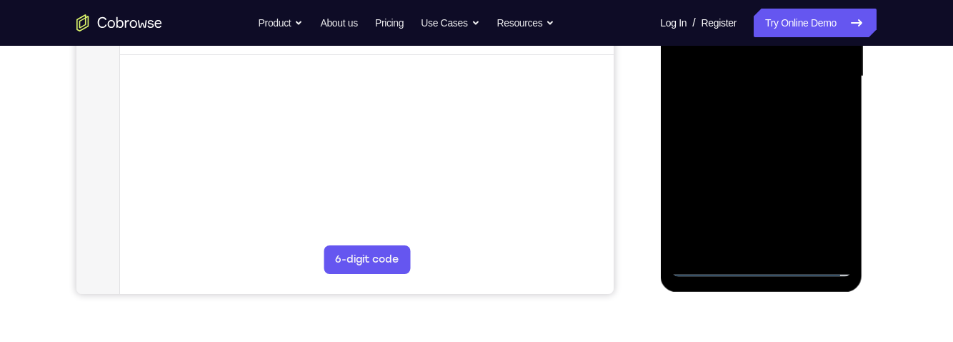
scroll to position [372, 0]
click at [774, 238] on div at bounding box center [761, 76] width 180 height 400
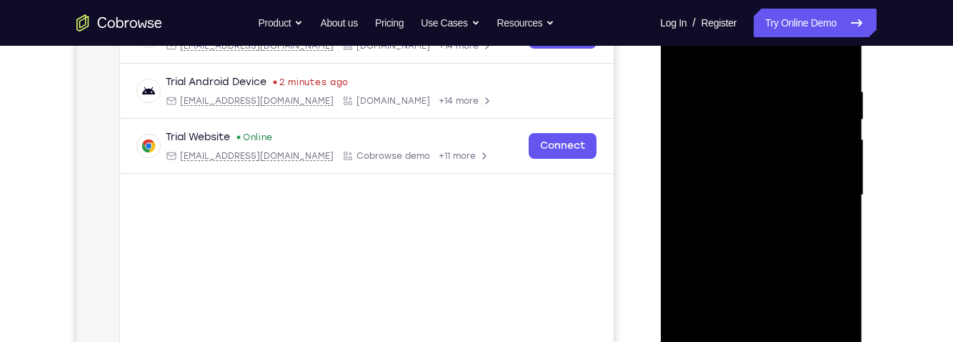
scroll to position [247, 0]
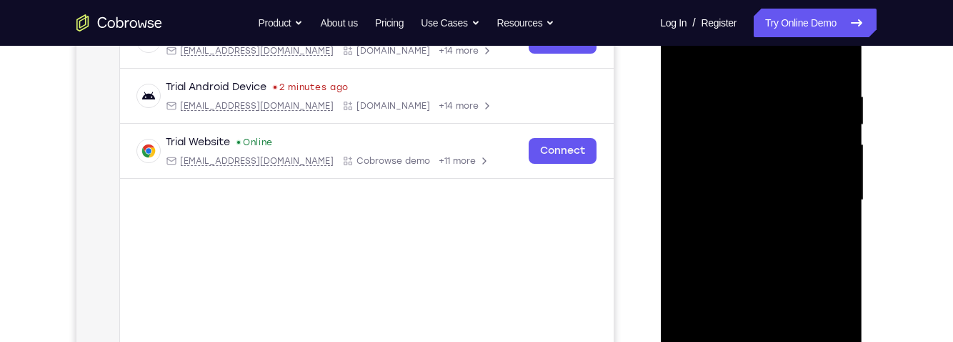
click at [790, 152] on div at bounding box center [761, 200] width 180 height 400
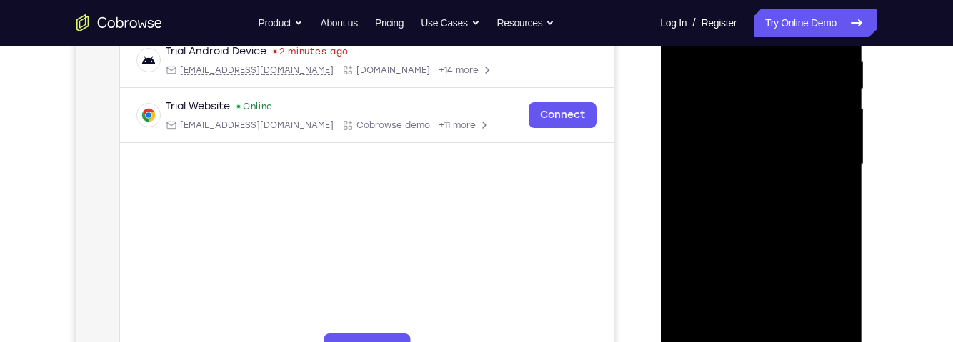
scroll to position [286, 0]
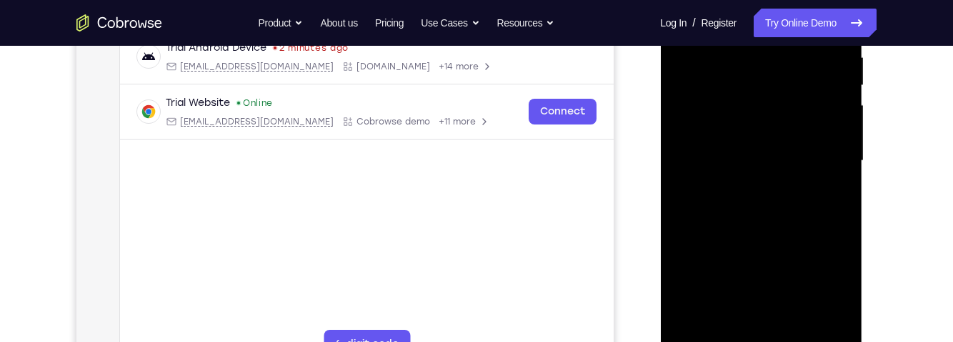
click at [806, 71] on div at bounding box center [761, 161] width 180 height 400
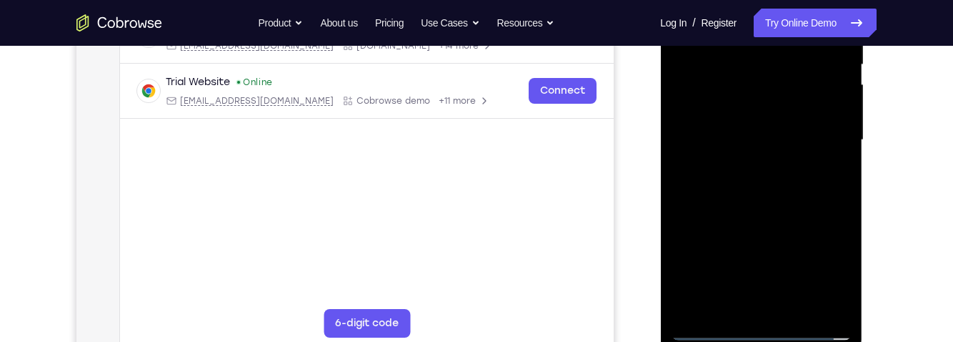
scroll to position [309, 0]
click at [799, 82] on div at bounding box center [761, 139] width 180 height 400
click at [824, 164] on div at bounding box center [761, 139] width 180 height 400
click at [827, 166] on div at bounding box center [761, 139] width 180 height 400
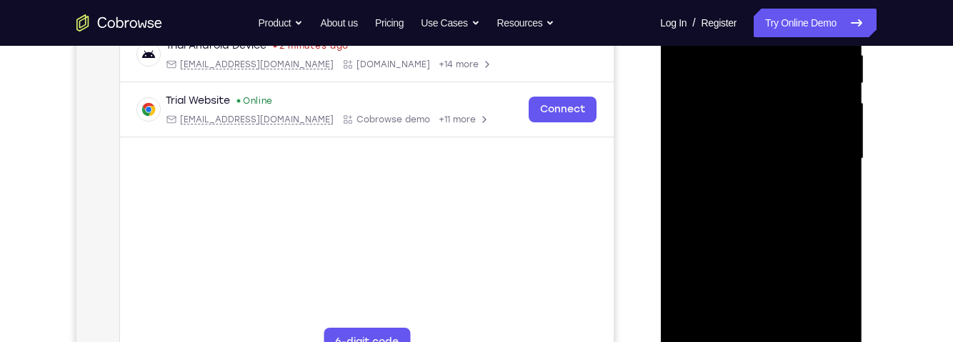
scroll to position [281, 0]
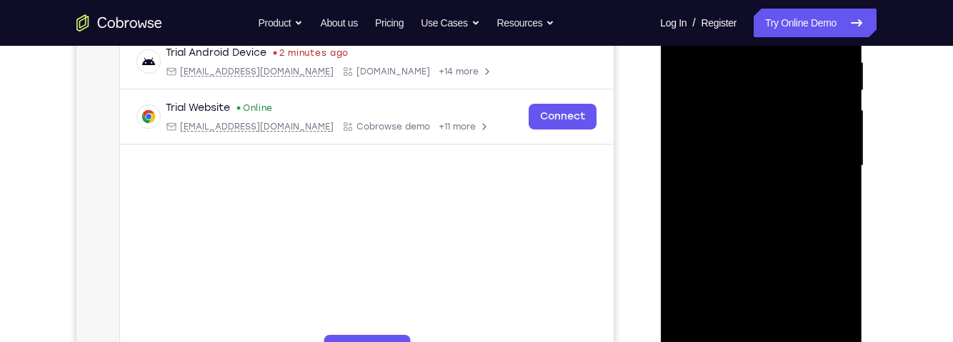
click at [826, 317] on div at bounding box center [761, 166] width 180 height 400
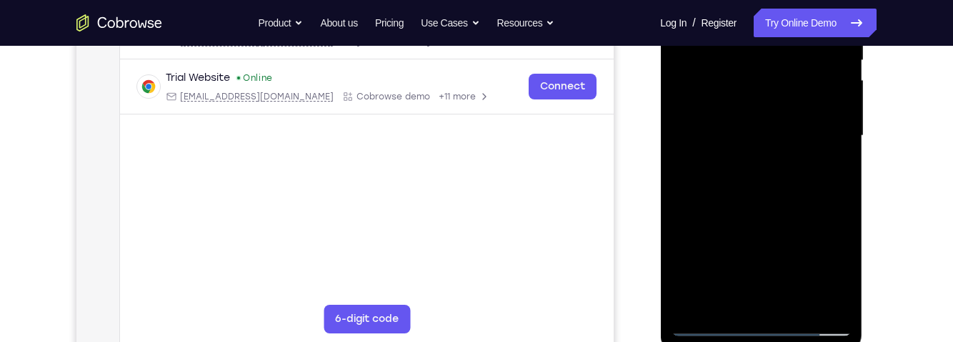
scroll to position [296, 0]
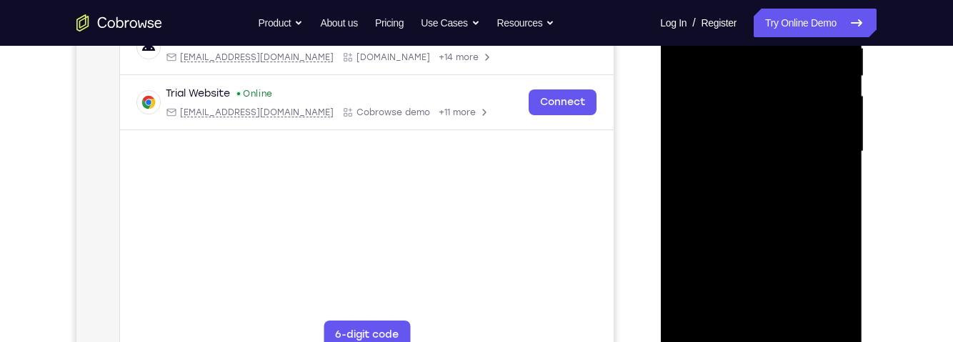
click at [827, 312] on div at bounding box center [761, 151] width 180 height 400
click at [779, 321] on div at bounding box center [761, 151] width 180 height 400
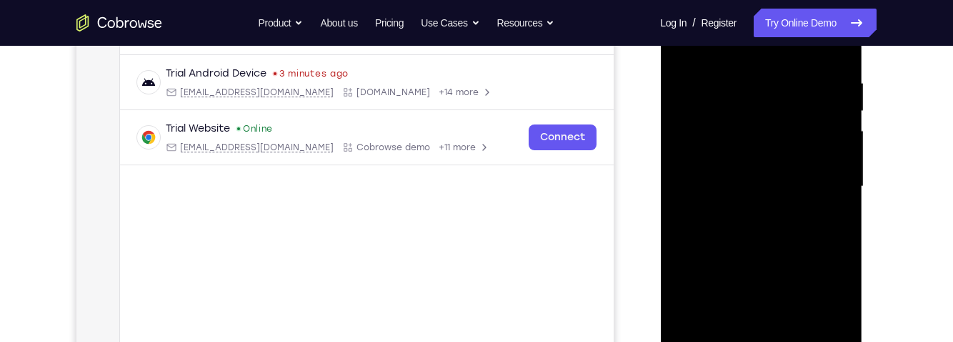
scroll to position [254, 0]
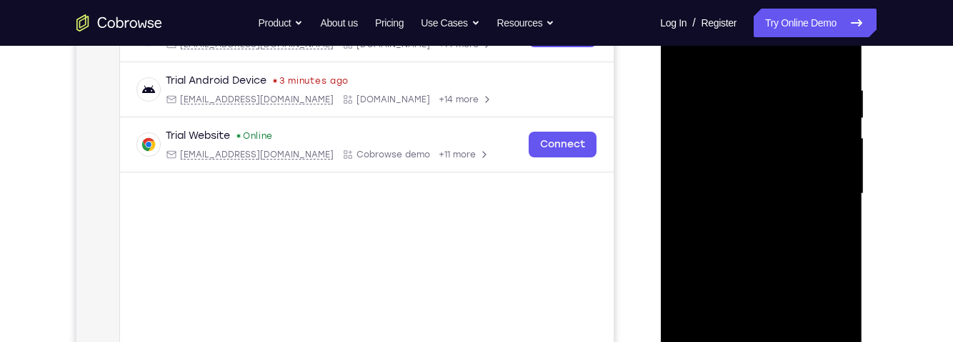
click at [696, 236] on div at bounding box center [761, 194] width 180 height 400
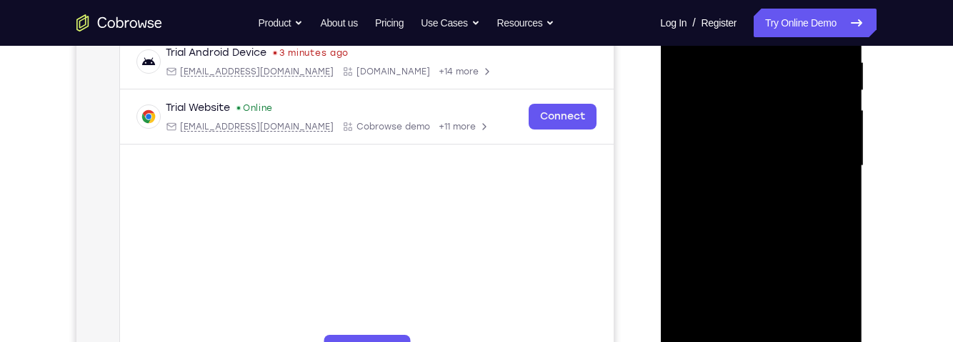
scroll to position [283, 0]
click at [827, 298] on div at bounding box center [761, 164] width 180 height 400
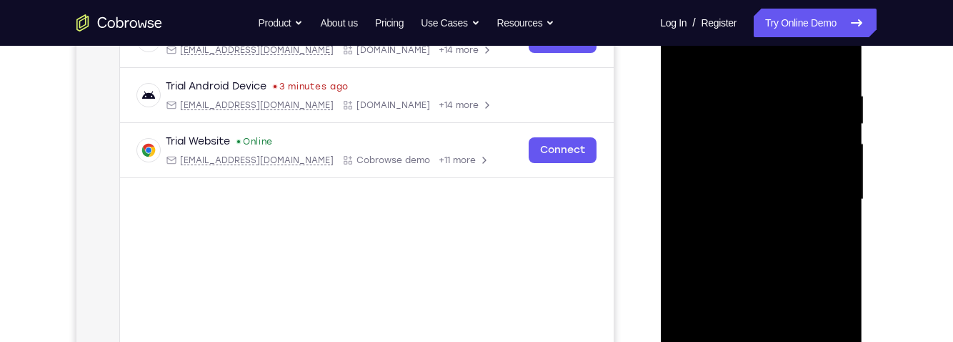
scroll to position [246, 0]
click at [689, 169] on div at bounding box center [761, 201] width 180 height 400
click at [684, 95] on div at bounding box center [761, 201] width 180 height 400
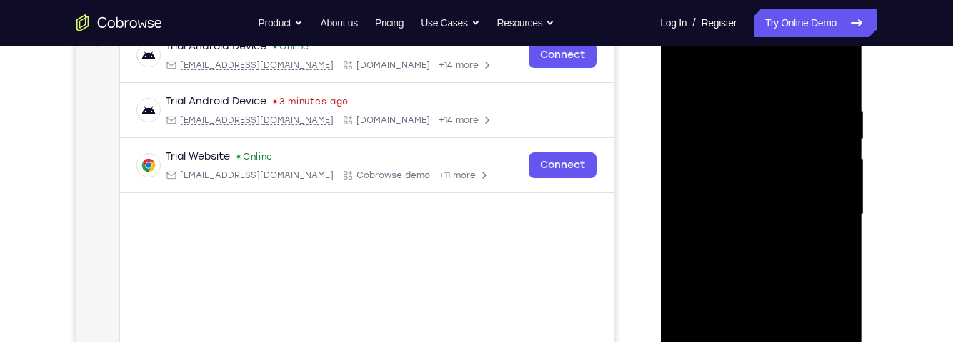
scroll to position [221, 0]
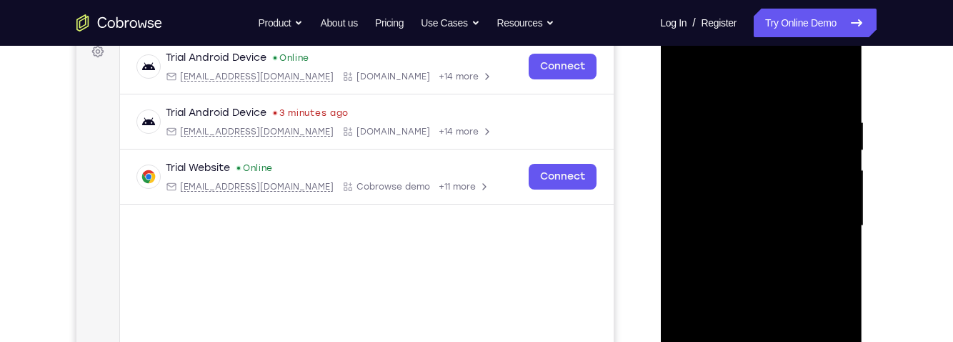
click at [804, 64] on div at bounding box center [761, 226] width 180 height 400
click at [777, 214] on div at bounding box center [761, 226] width 180 height 400
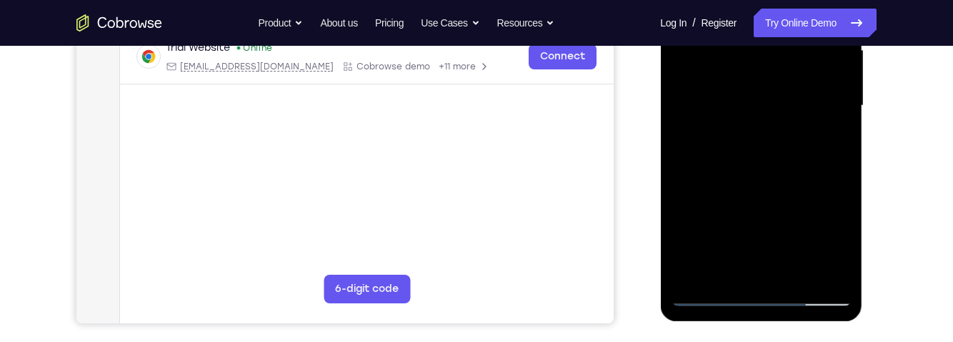
scroll to position [341, 0]
click at [711, 296] on div at bounding box center [761, 106] width 180 height 400
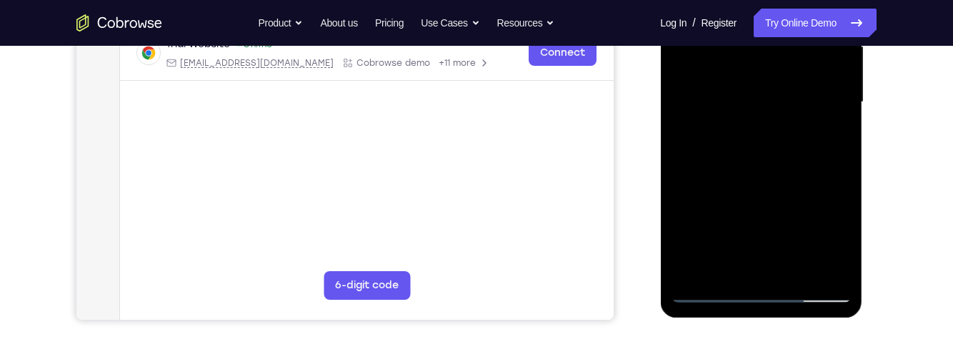
scroll to position [346, 0]
click at [764, 291] on div at bounding box center [761, 101] width 180 height 400
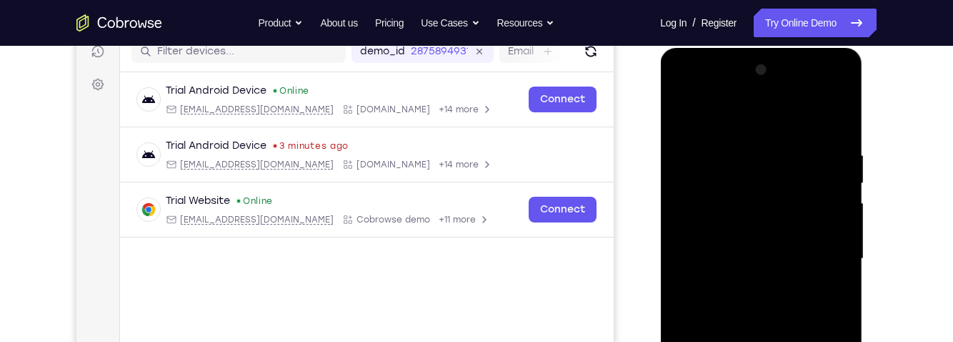
scroll to position [188, 0]
click at [744, 289] on div at bounding box center [761, 259] width 180 height 400
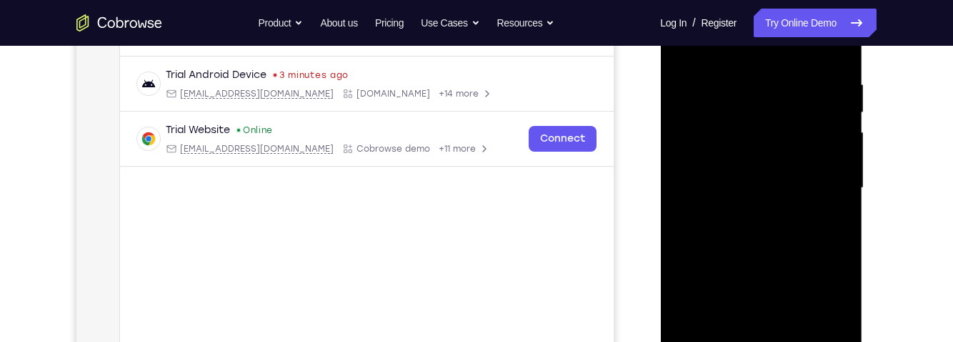
scroll to position [256, 0]
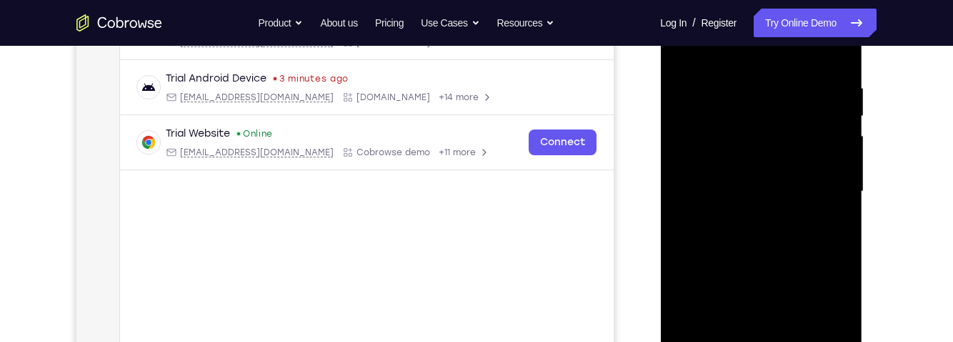
click at [747, 91] on div at bounding box center [761, 191] width 180 height 400
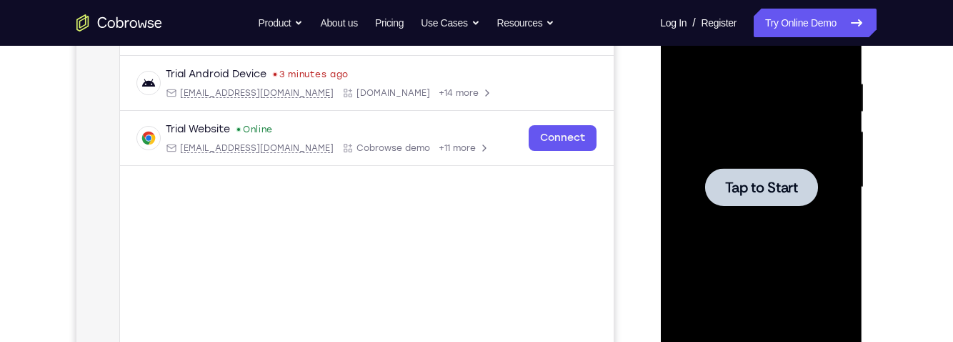
scroll to position [254, 0]
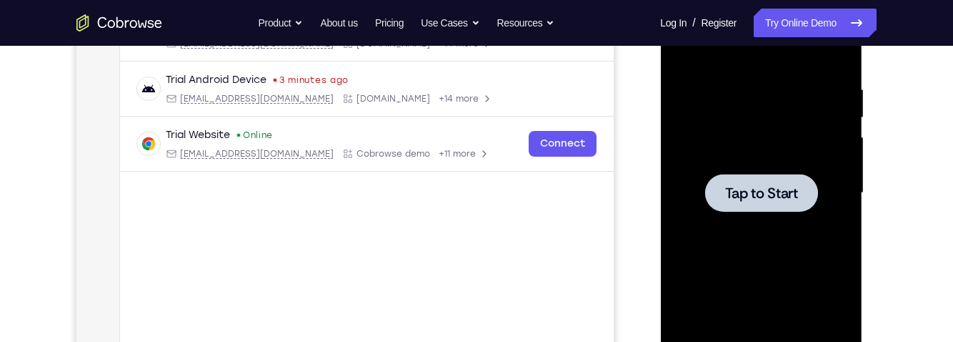
click at [732, 203] on div at bounding box center [760, 193] width 113 height 38
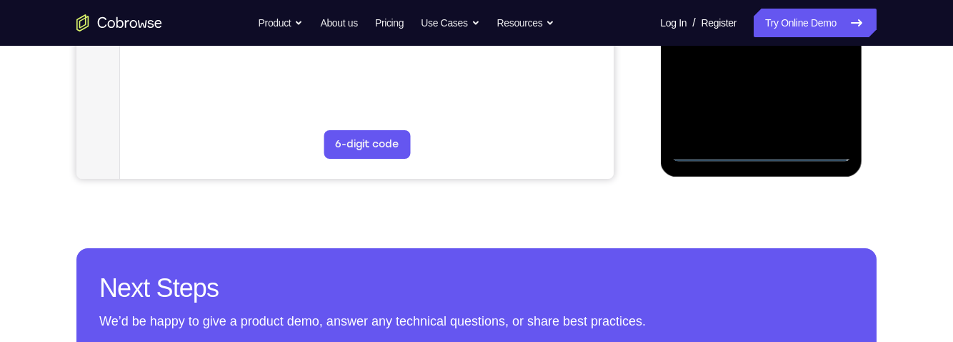
scroll to position [497, 0]
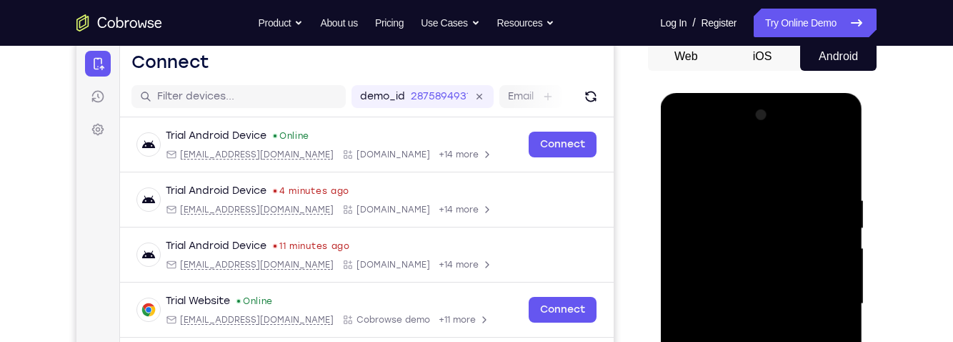
scroll to position [136, 0]
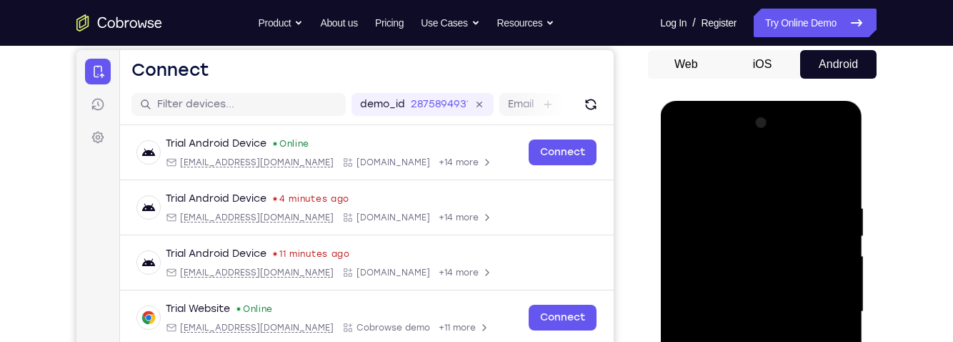
click at [782, 174] on div at bounding box center [761, 311] width 180 height 400
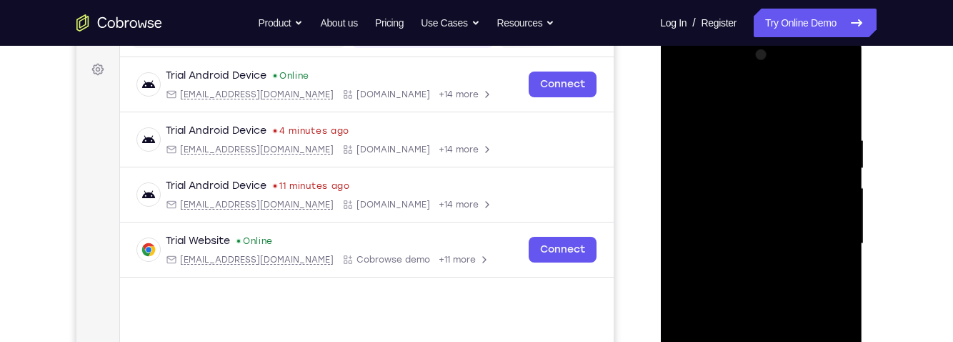
scroll to position [209, 0]
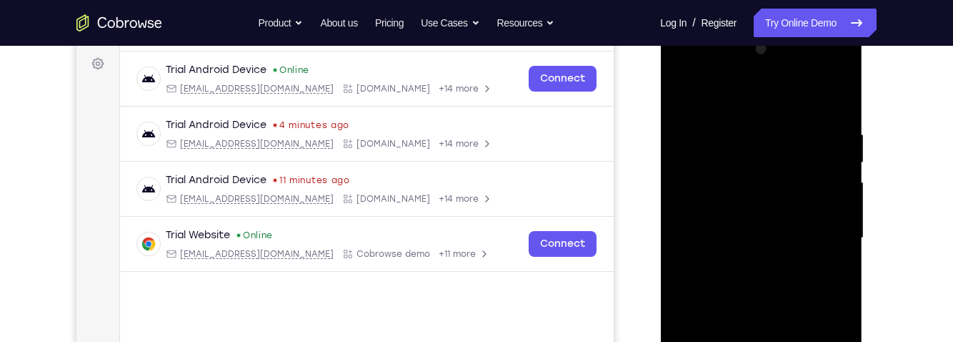
click at [826, 238] on div at bounding box center [761, 238] width 180 height 400
click at [752, 266] on div at bounding box center [761, 238] width 180 height 400
click at [768, 304] on div at bounding box center [761, 238] width 180 height 400
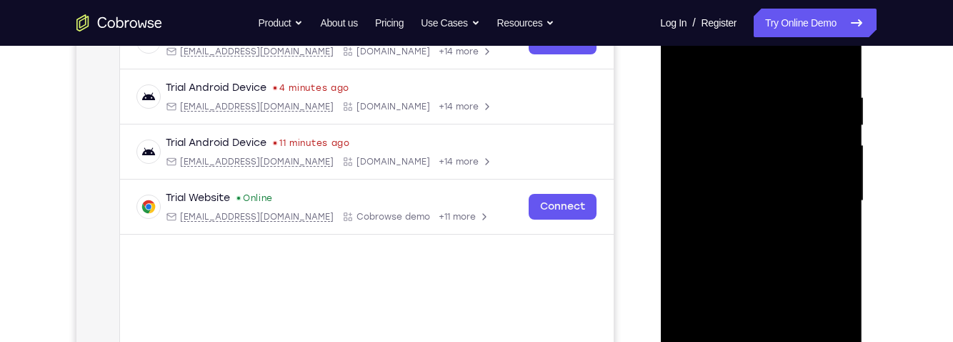
scroll to position [247, 0]
click at [794, 190] on div at bounding box center [761, 200] width 180 height 400
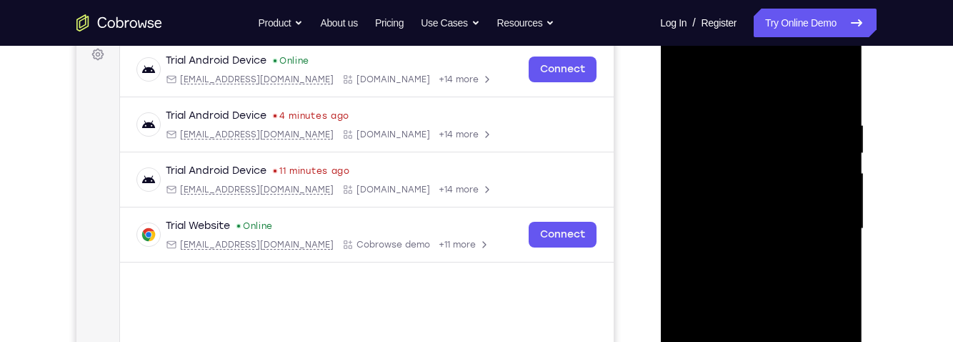
scroll to position [210, 0]
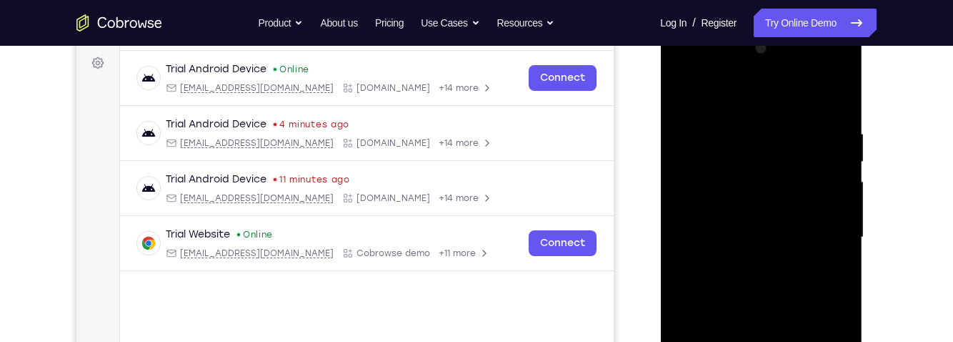
click at [792, 234] on div at bounding box center [761, 237] width 180 height 400
click at [780, 222] on div at bounding box center [761, 237] width 180 height 400
click at [754, 246] on div at bounding box center [761, 237] width 180 height 400
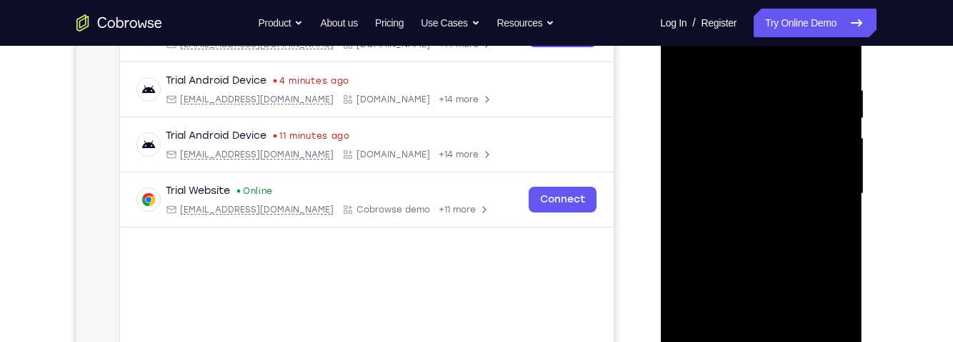
scroll to position [258, 0]
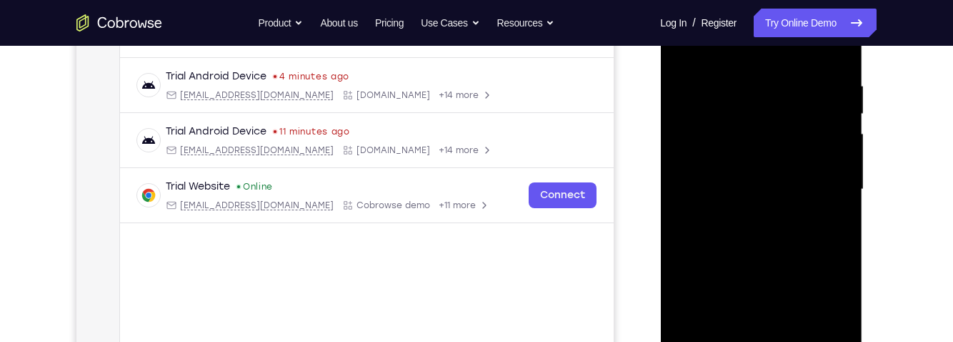
click at [777, 321] on div at bounding box center [761, 189] width 180 height 400
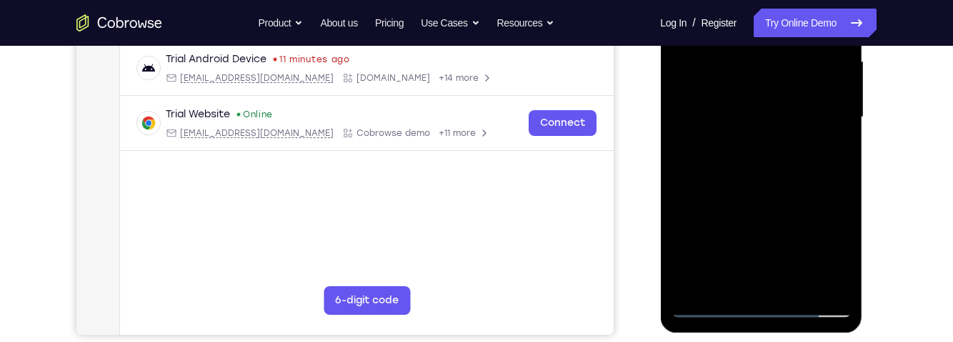
scroll to position [350, 0]
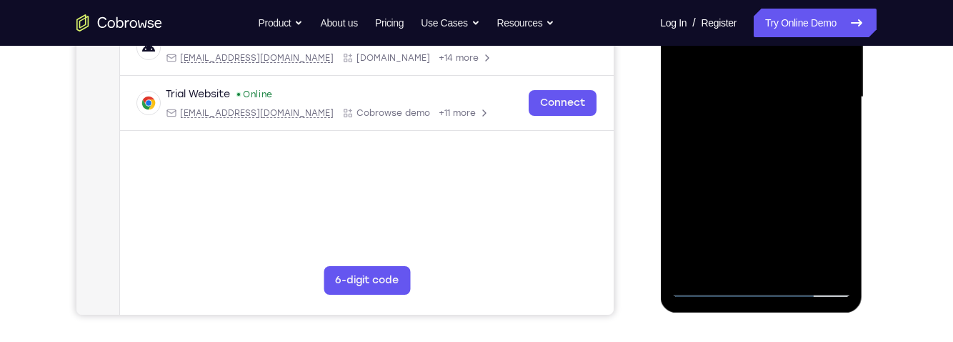
click at [802, 61] on div at bounding box center [761, 97] width 180 height 400
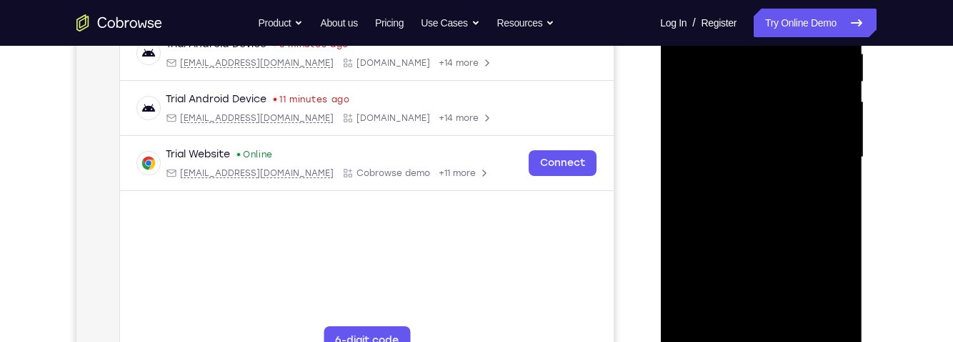
scroll to position [234, 0]
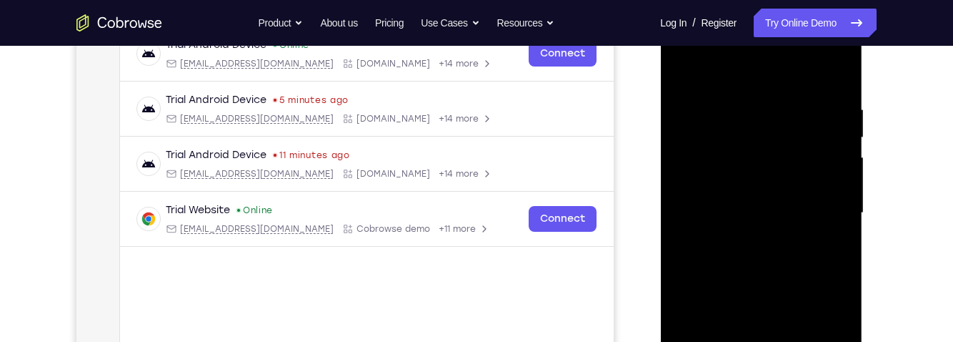
click at [777, 146] on div at bounding box center [761, 213] width 180 height 400
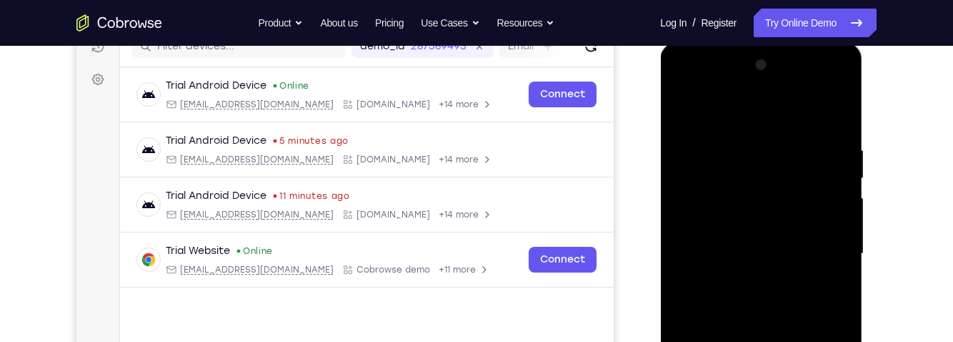
scroll to position [184, 0]
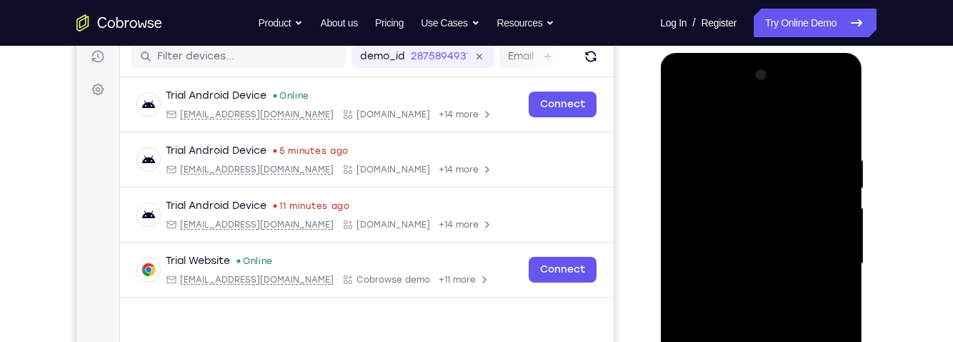
click at [722, 197] on div at bounding box center [761, 264] width 180 height 400
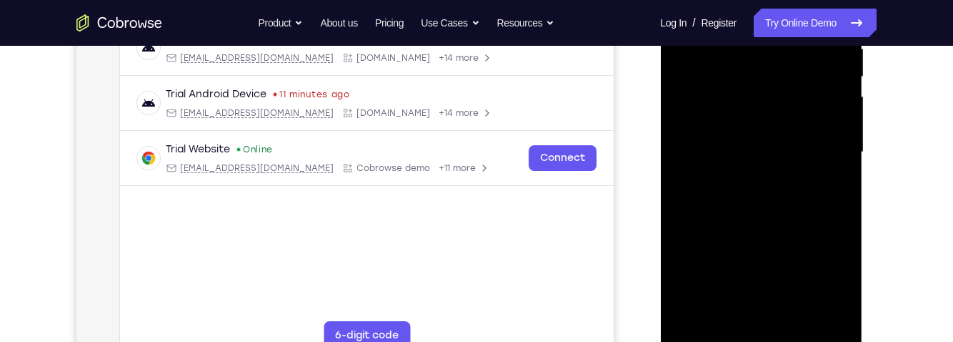
scroll to position [296, 0]
click at [782, 207] on div at bounding box center [761, 151] width 180 height 400
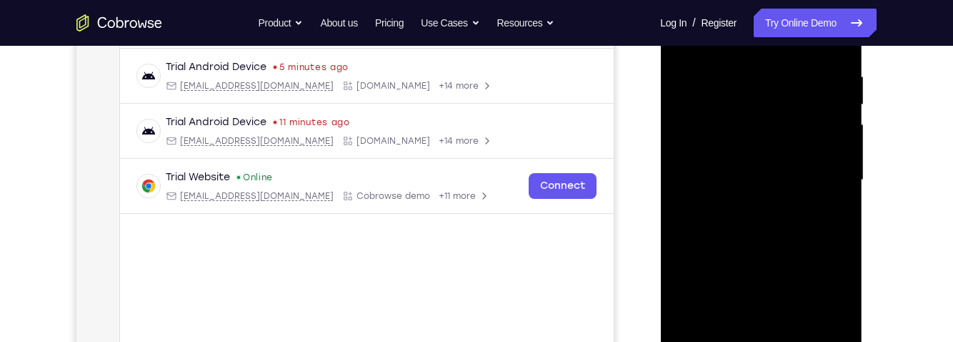
click at [844, 231] on div at bounding box center [761, 180] width 180 height 400
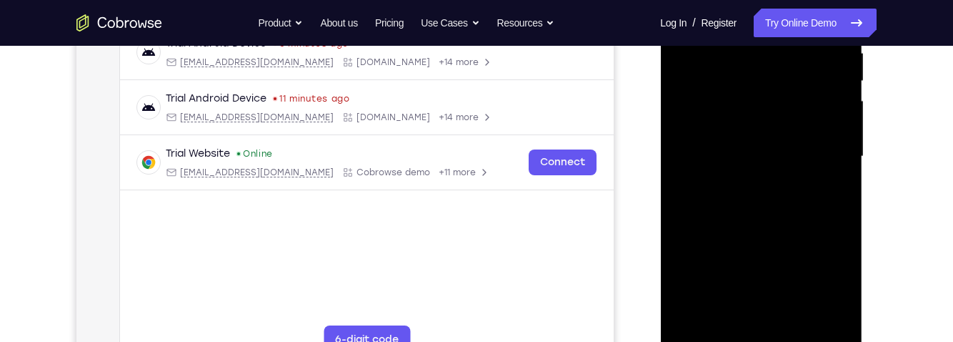
scroll to position [298, 0]
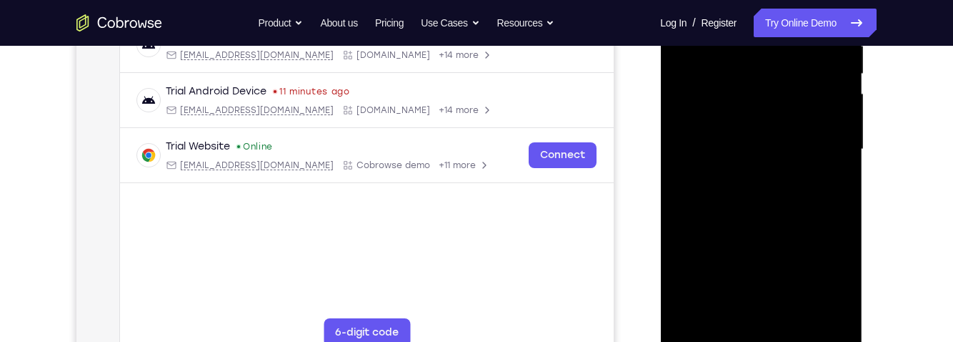
click at [684, 250] on div at bounding box center [761, 149] width 180 height 400
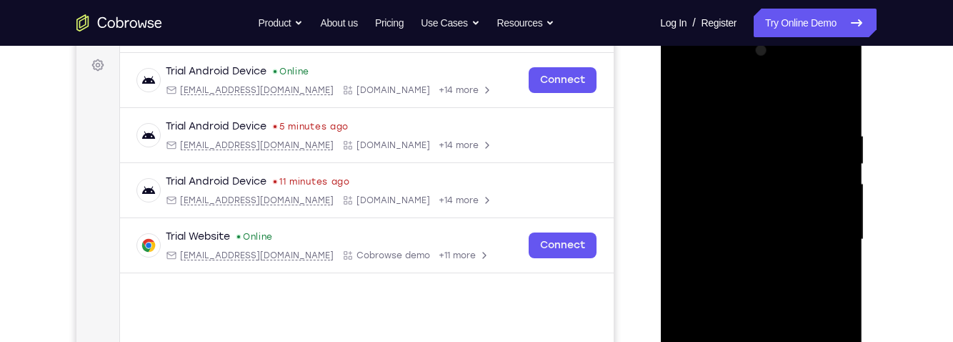
scroll to position [207, 0]
click at [841, 180] on div at bounding box center [761, 240] width 180 height 400
click at [837, 184] on div at bounding box center [761, 239] width 180 height 400
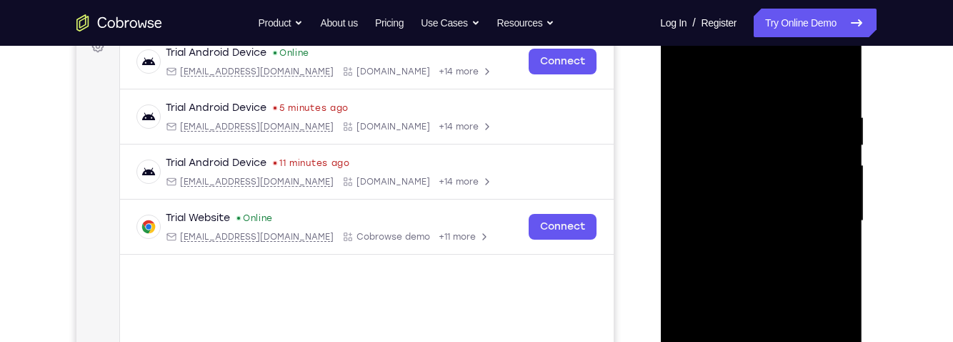
scroll to position [234, 0]
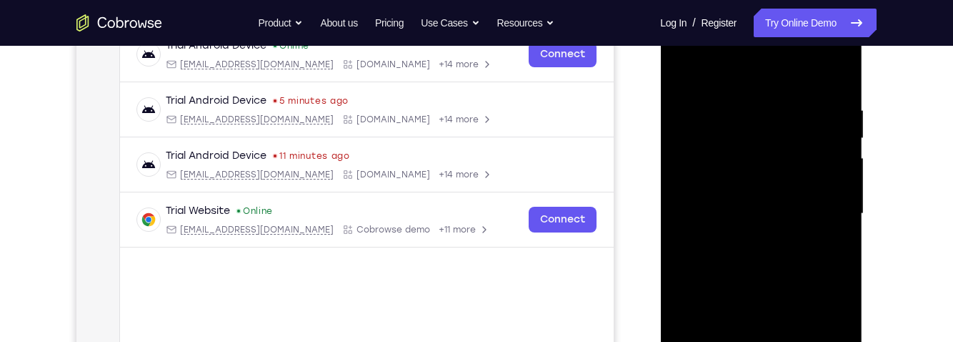
click at [684, 282] on div at bounding box center [761, 214] width 180 height 400
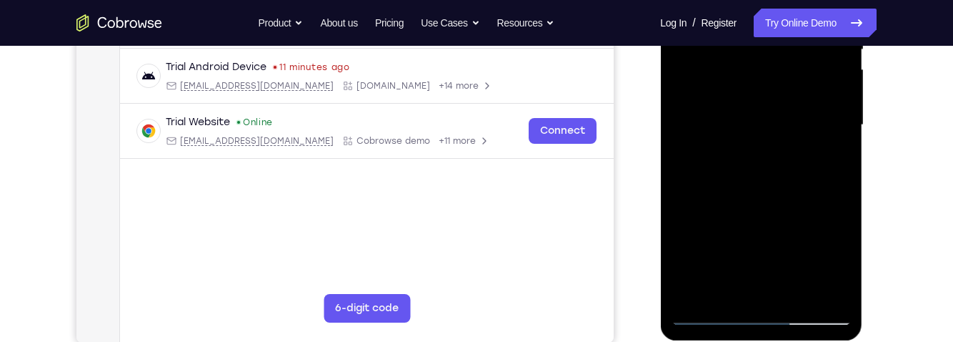
scroll to position [324, 0]
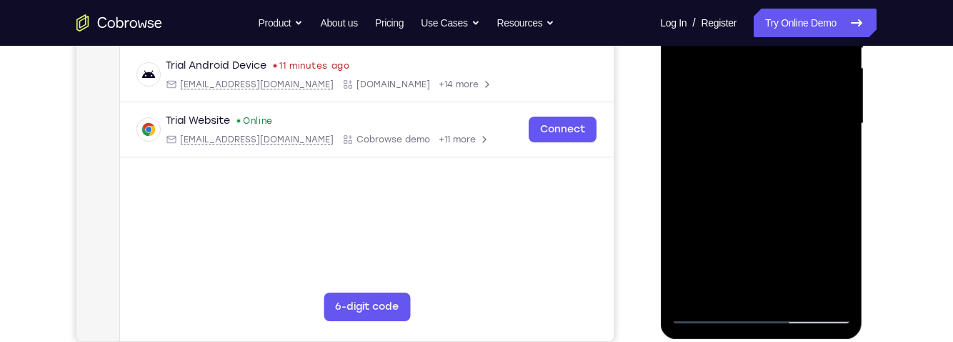
click at [799, 284] on div at bounding box center [761, 124] width 180 height 400
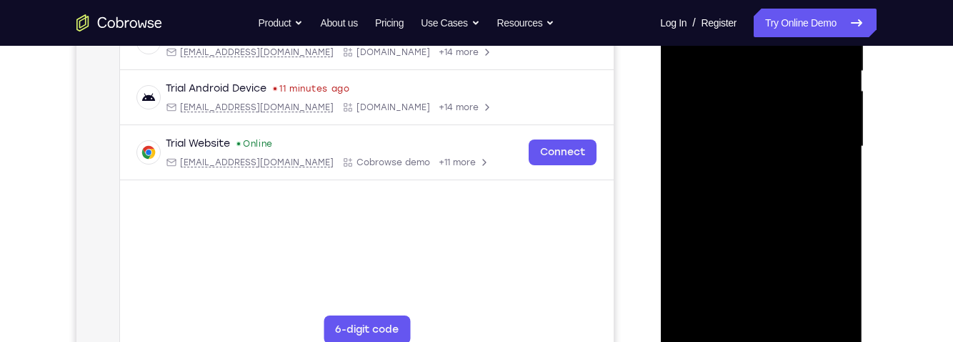
scroll to position [299, 0]
click at [776, 224] on div at bounding box center [761, 148] width 180 height 400
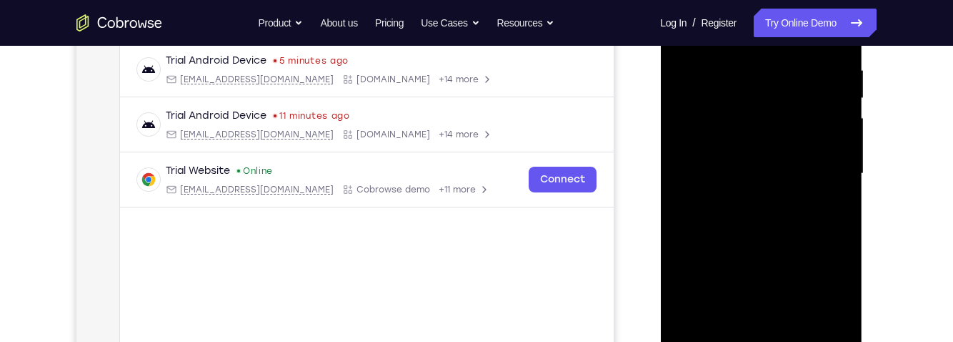
scroll to position [263, 0]
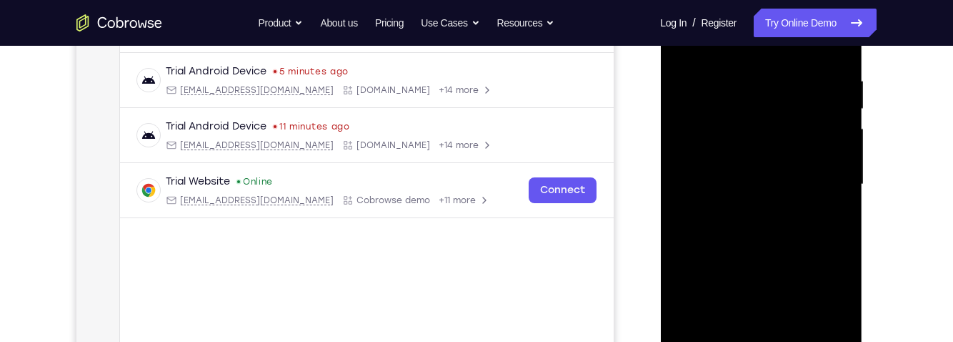
click at [816, 199] on div at bounding box center [761, 184] width 180 height 400
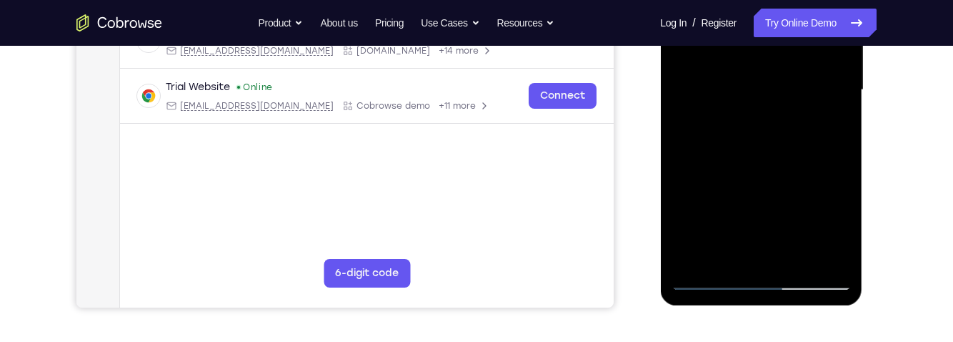
scroll to position [354, 0]
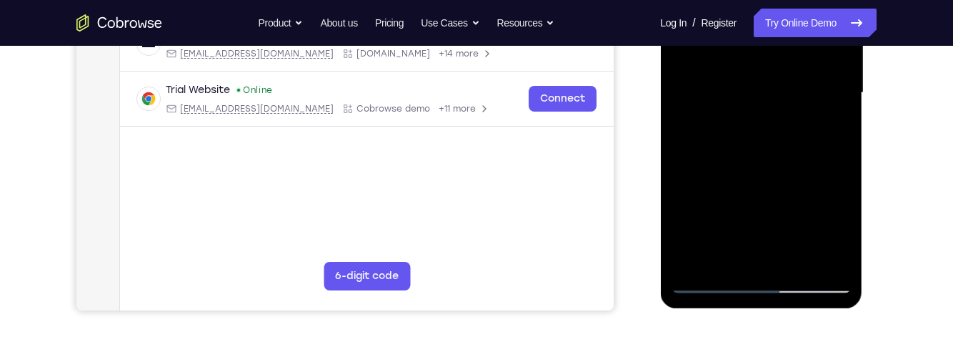
click at [833, 129] on div at bounding box center [761, 93] width 180 height 400
click at [828, 126] on div at bounding box center [761, 93] width 180 height 400
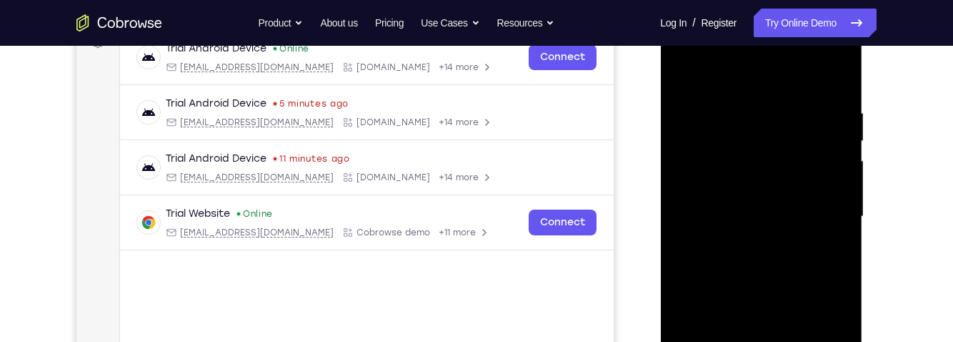
scroll to position [227, 0]
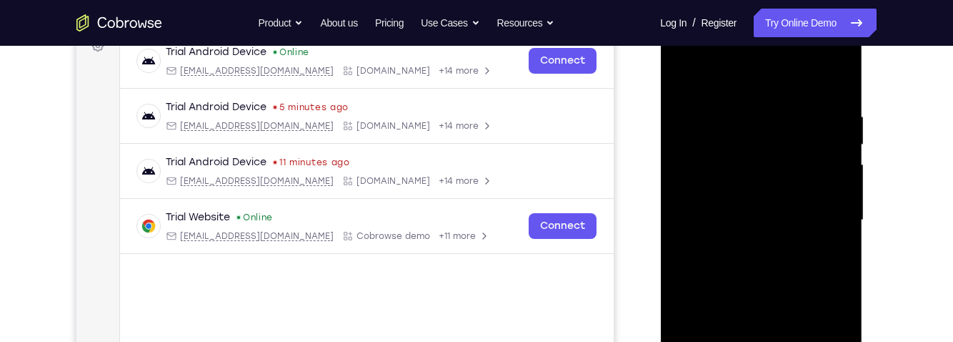
click at [680, 76] on div at bounding box center [761, 220] width 180 height 400
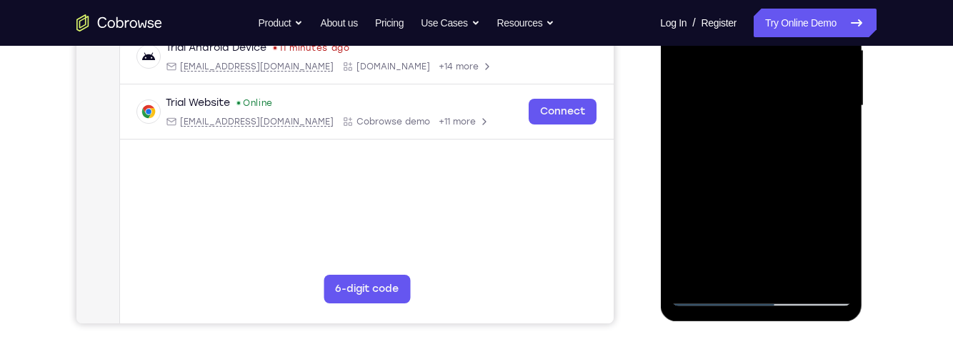
scroll to position [330, 0]
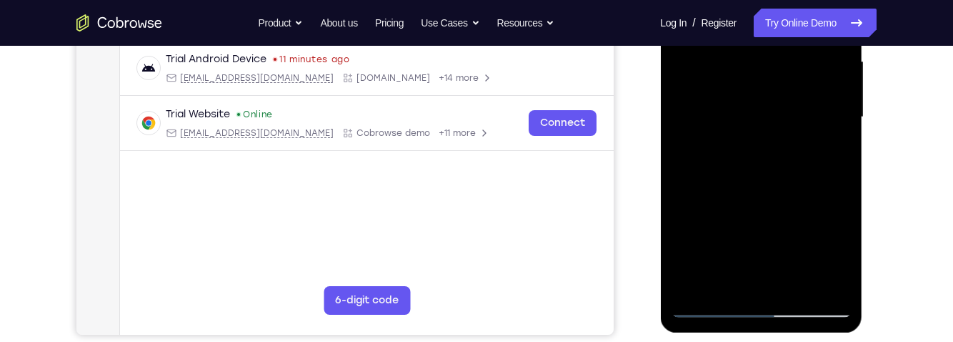
click at [797, 159] on div at bounding box center [761, 117] width 180 height 400
click at [829, 152] on div at bounding box center [761, 117] width 180 height 400
click at [828, 152] on div at bounding box center [761, 117] width 180 height 400
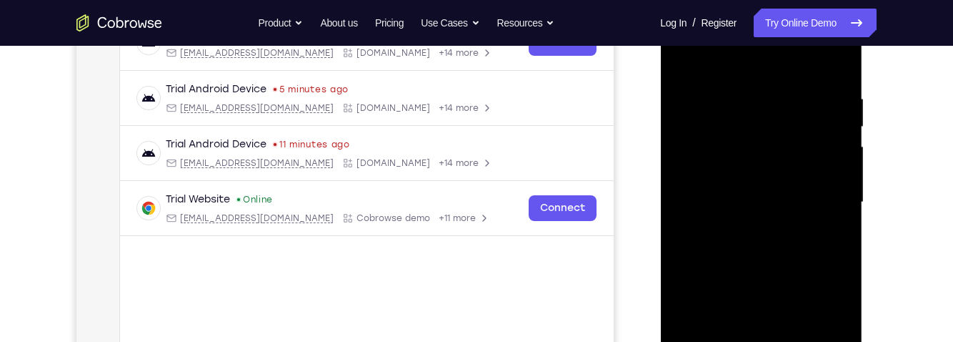
scroll to position [239, 0]
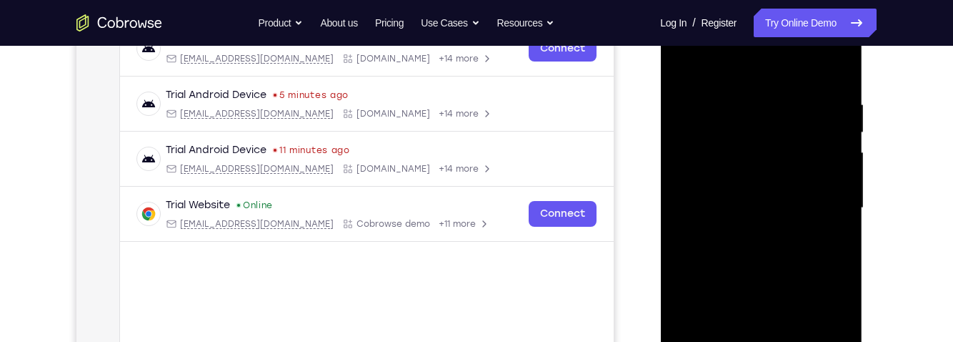
click at [679, 71] on div at bounding box center [761, 208] width 180 height 400
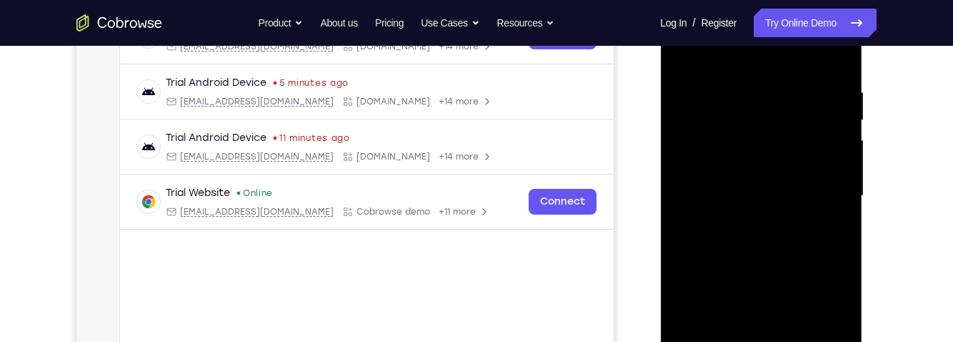
scroll to position [264, 0]
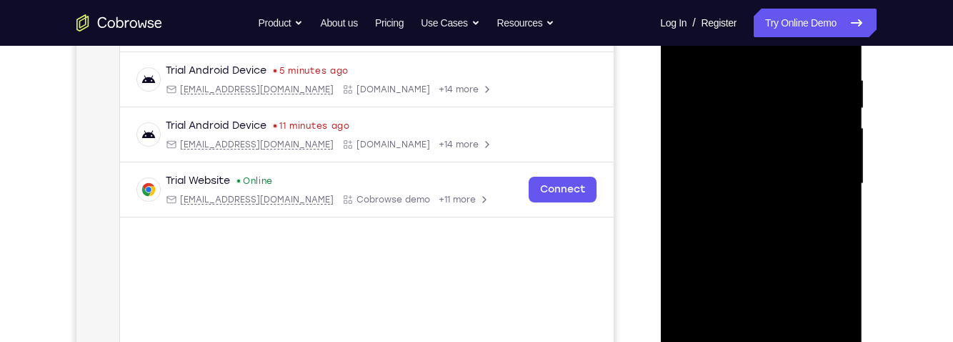
click at [813, 224] on div at bounding box center [761, 184] width 180 height 400
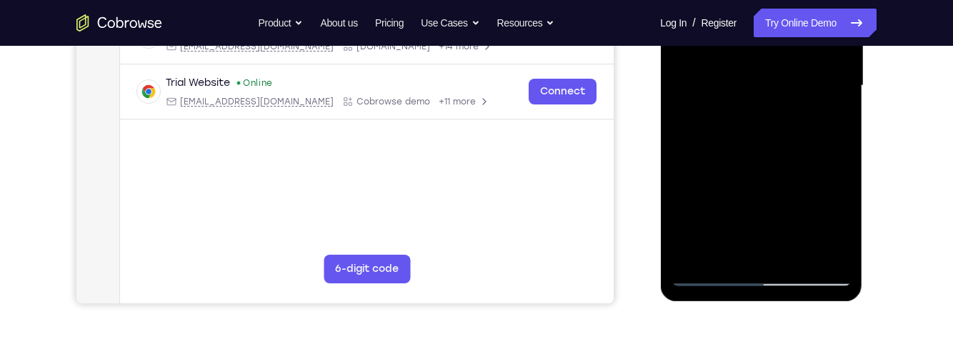
scroll to position [361, 0]
click at [787, 197] on div at bounding box center [761, 86] width 180 height 400
click at [821, 191] on div at bounding box center [761, 86] width 180 height 400
click at [822, 119] on div at bounding box center [761, 86] width 180 height 400
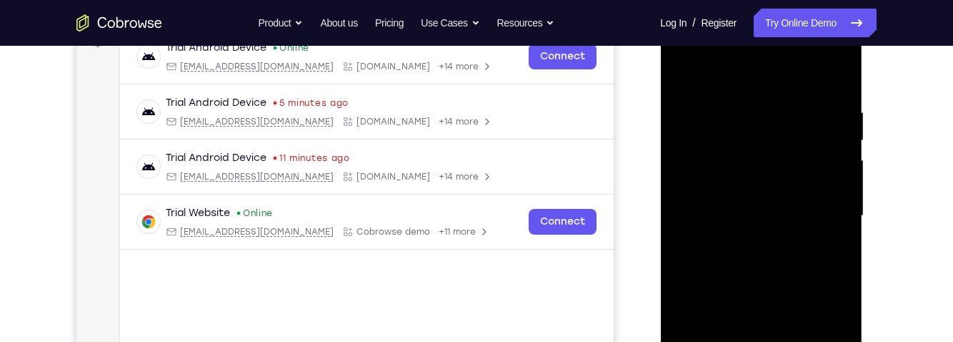
scroll to position [204, 0]
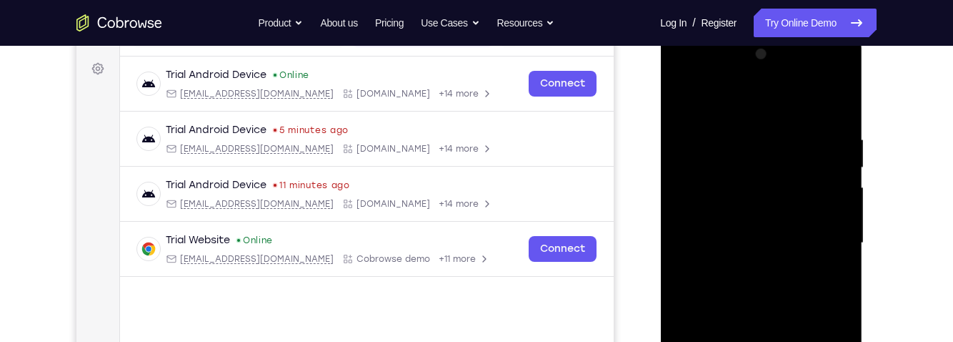
click at [677, 99] on div at bounding box center [761, 243] width 180 height 400
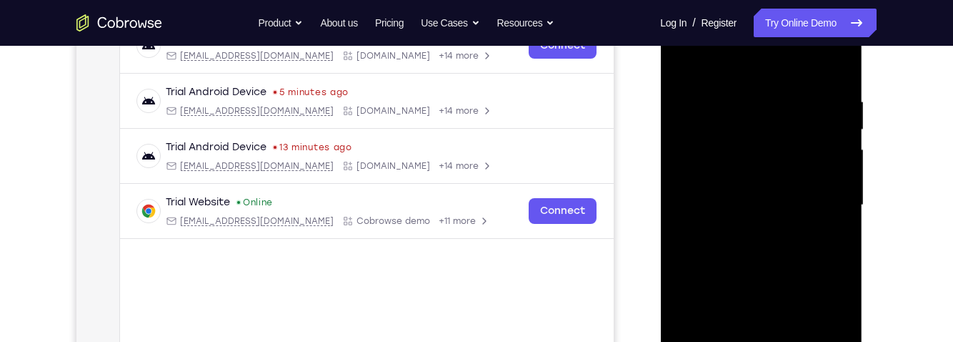
scroll to position [238, 0]
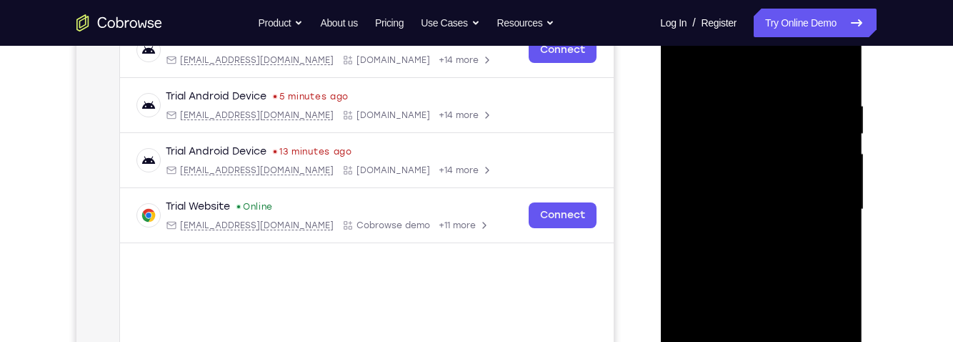
click at [683, 66] on div at bounding box center [761, 209] width 180 height 400
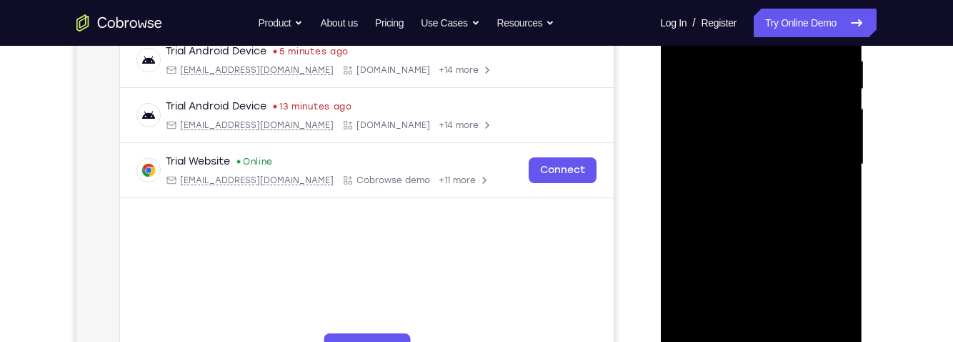
scroll to position [268, 0]
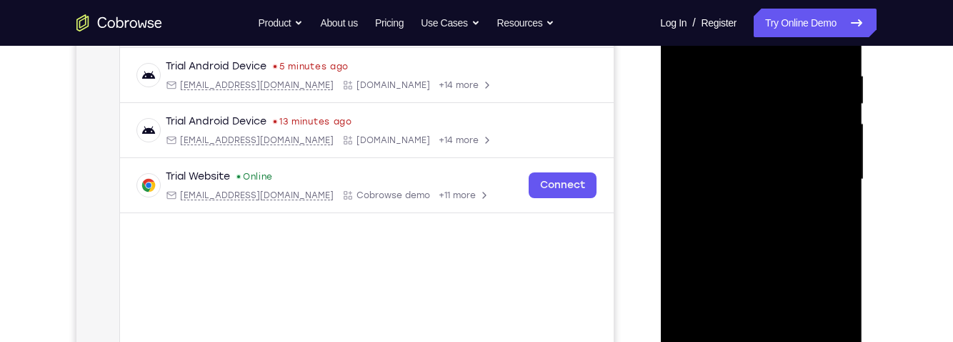
click at [682, 276] on div at bounding box center [761, 179] width 180 height 400
click at [842, 227] on div at bounding box center [761, 179] width 180 height 400
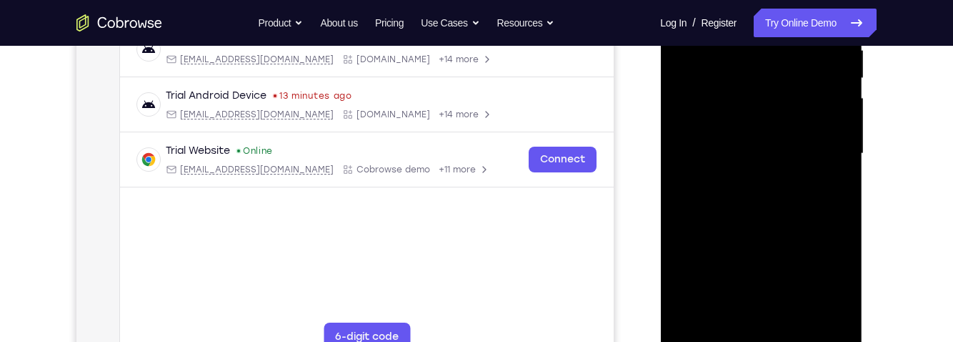
scroll to position [296, 0]
click at [844, 203] on div at bounding box center [761, 151] width 180 height 400
click at [844, 202] on div at bounding box center [761, 151] width 180 height 400
click at [850, 199] on div at bounding box center [761, 154] width 202 height 426
click at [685, 266] on div at bounding box center [761, 151] width 180 height 400
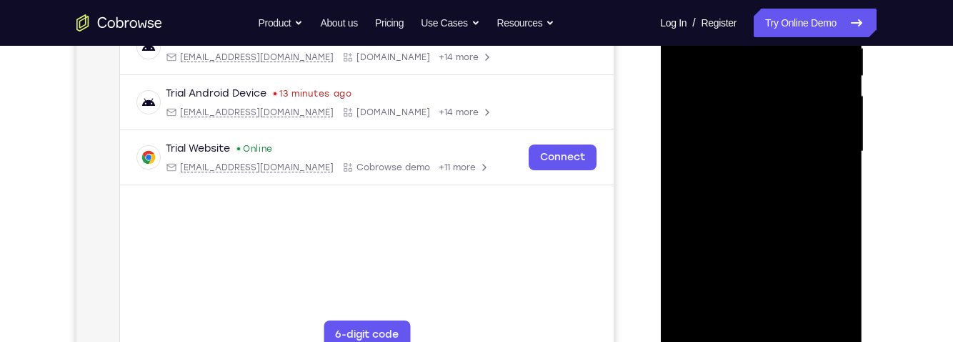
click at [682, 246] on div at bounding box center [761, 151] width 180 height 400
click at [684, 261] on div at bounding box center [761, 151] width 180 height 400
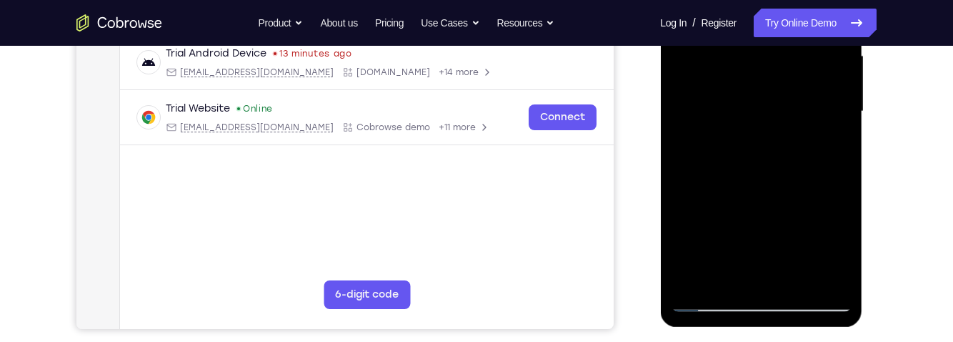
scroll to position [339, 0]
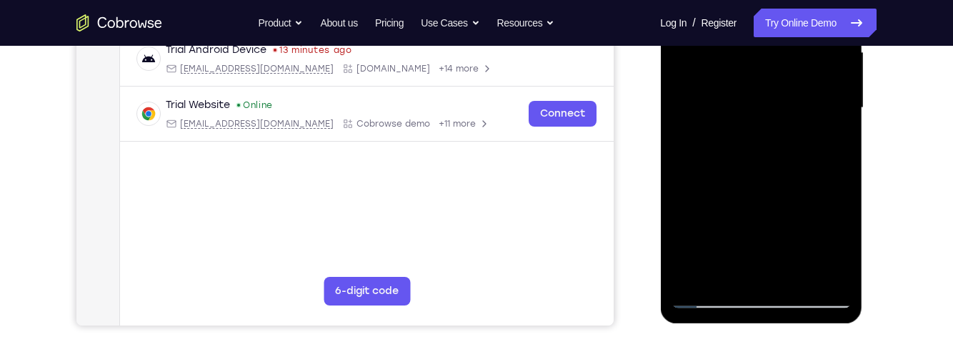
click at [799, 278] on div at bounding box center [761, 108] width 180 height 400
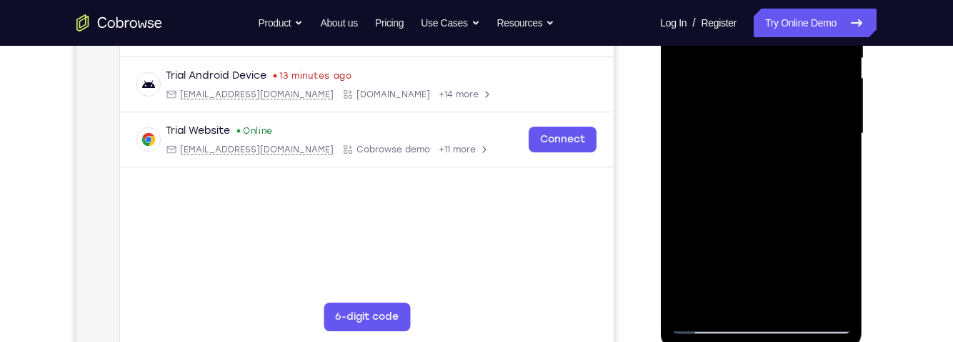
scroll to position [313, 0]
click at [814, 114] on div at bounding box center [761, 134] width 180 height 400
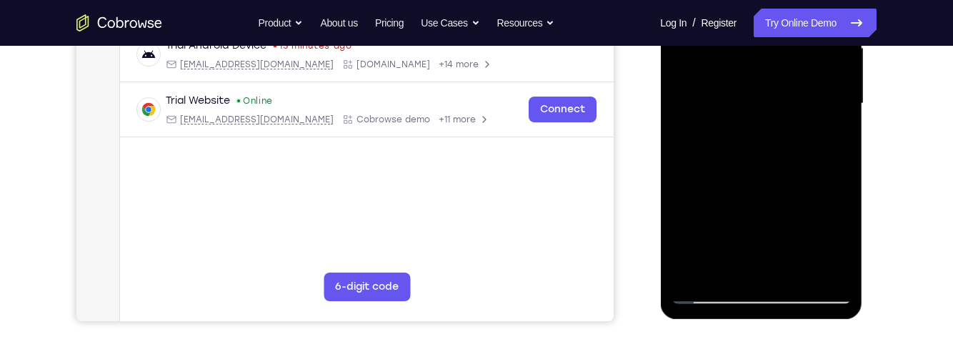
scroll to position [346, 0]
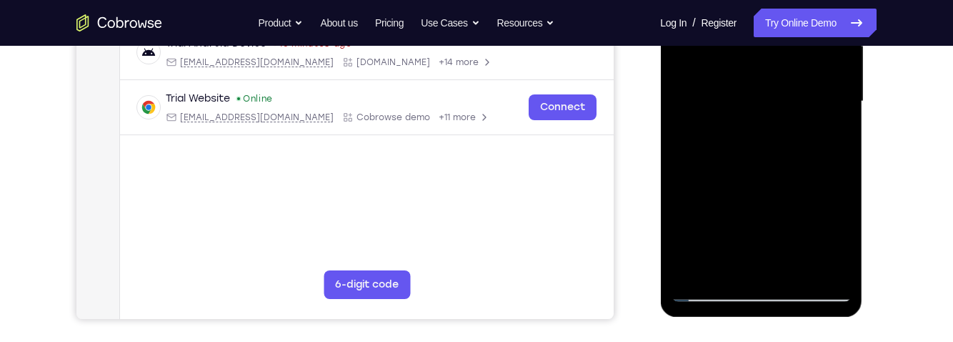
click at [827, 136] on div at bounding box center [761, 101] width 180 height 400
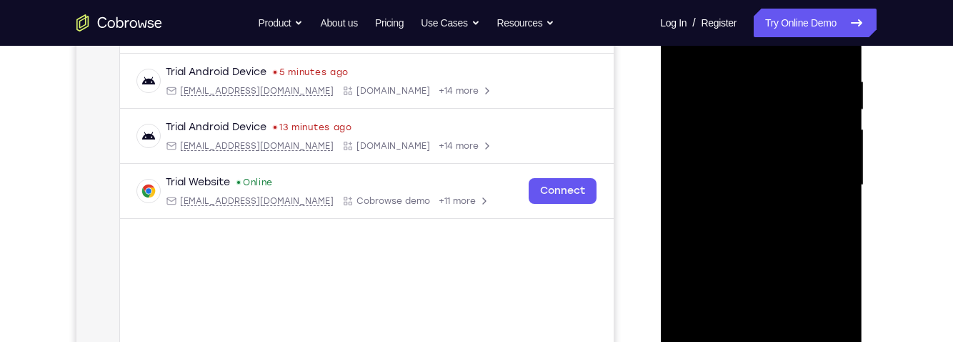
scroll to position [194, 0]
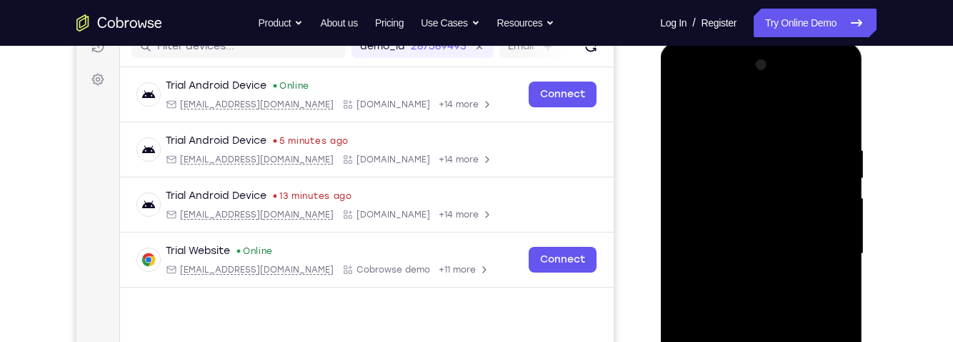
click at [678, 110] on div at bounding box center [761, 254] width 180 height 400
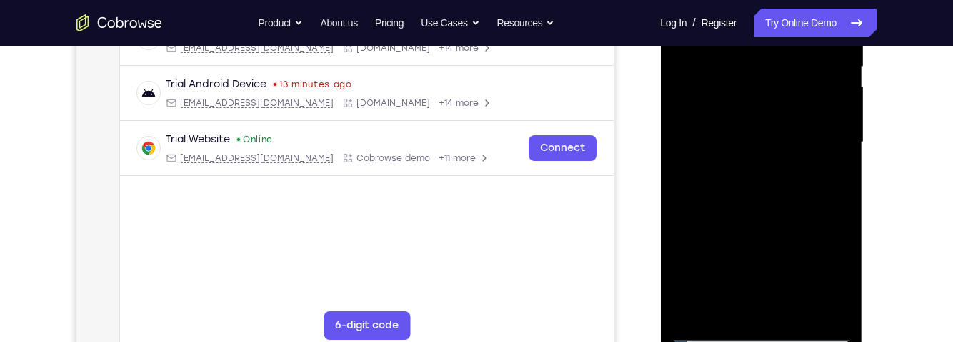
scroll to position [301, 0]
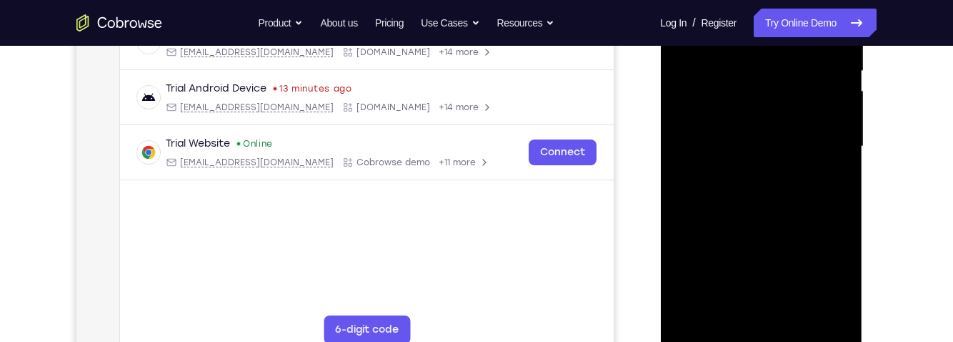
click at [740, 153] on div at bounding box center [761, 146] width 180 height 400
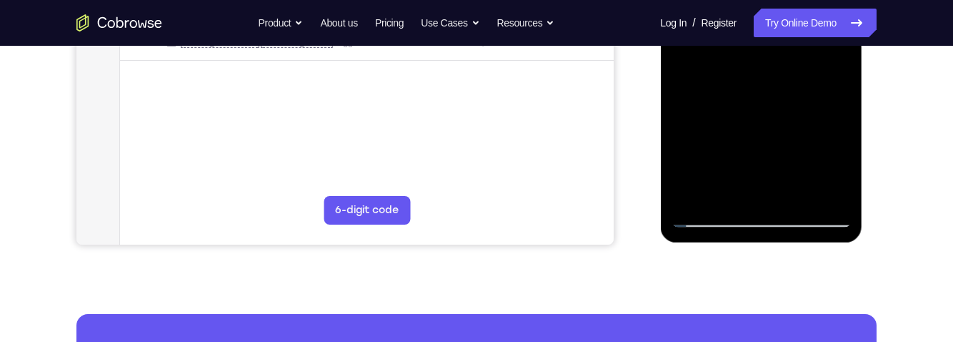
scroll to position [414, 0]
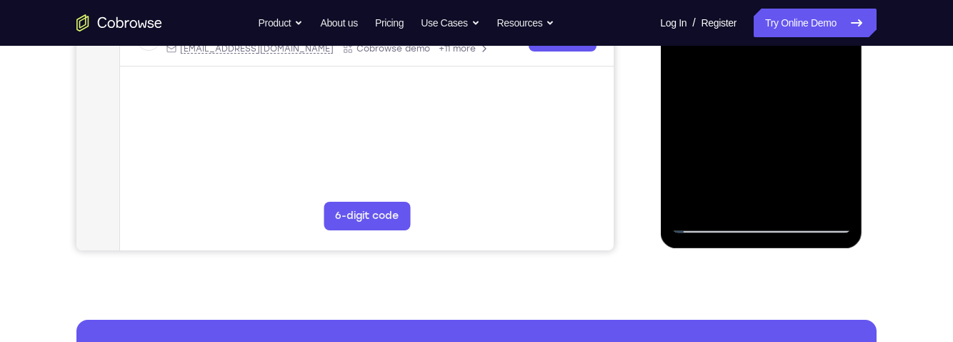
click at [829, 72] on div at bounding box center [761, 33] width 180 height 400
click at [844, 173] on div at bounding box center [761, 33] width 180 height 400
click at [834, 72] on div at bounding box center [761, 33] width 180 height 400
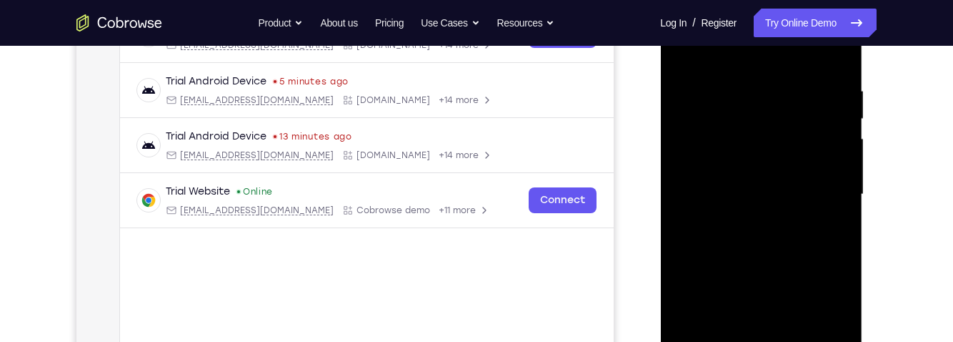
scroll to position [201, 0]
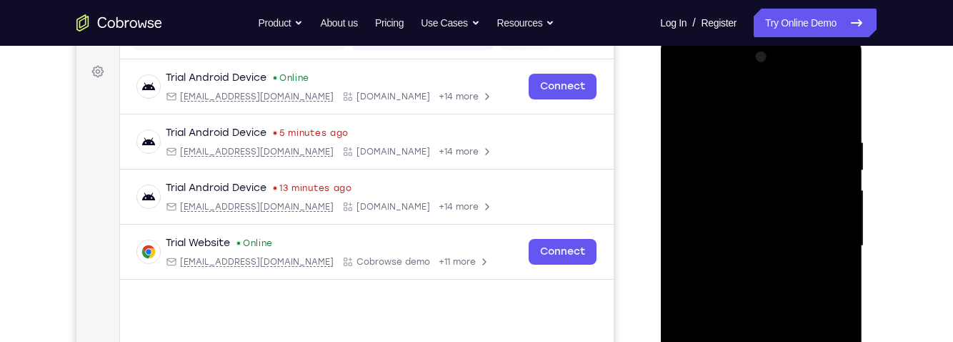
click at [684, 100] on div at bounding box center [761, 246] width 180 height 400
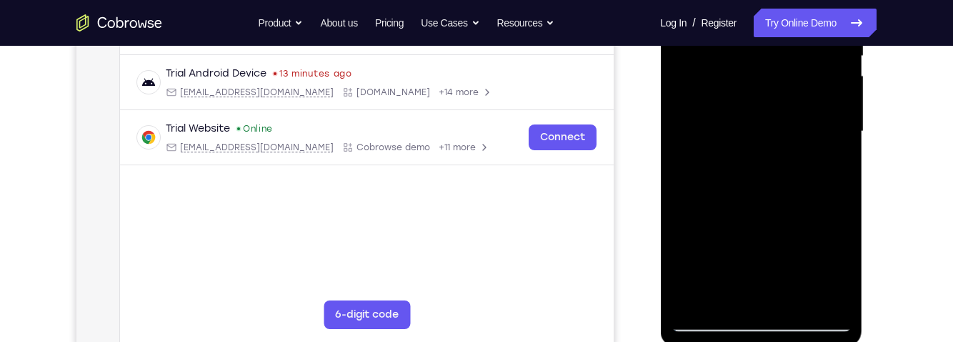
scroll to position [313, 0]
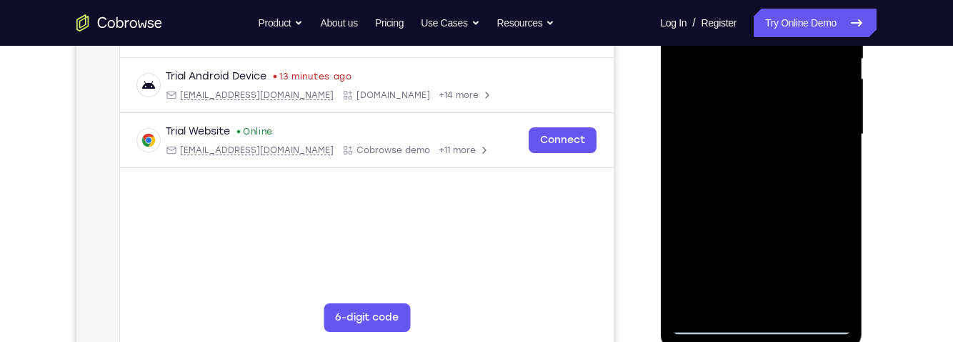
click at [791, 147] on div at bounding box center [761, 134] width 180 height 400
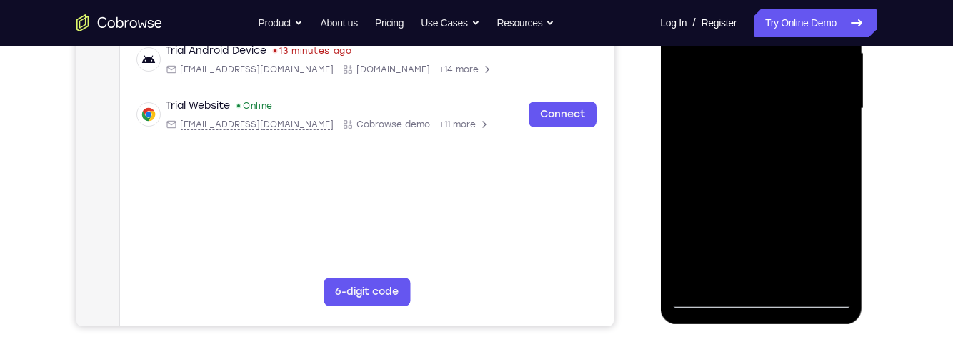
scroll to position [347, 0]
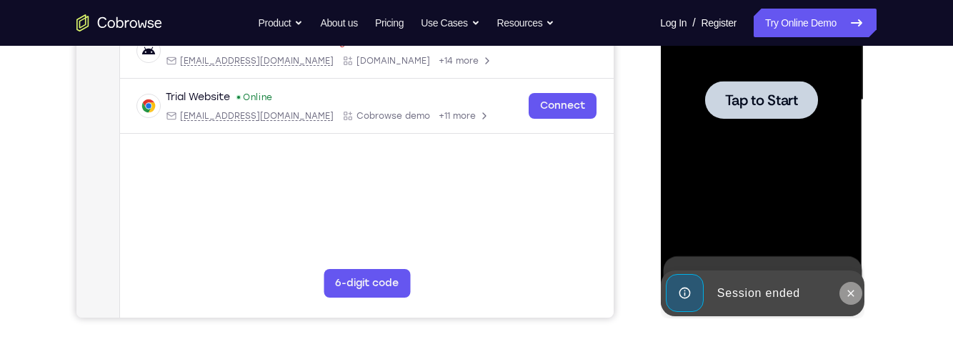
click at [847, 290] on icon at bounding box center [849, 292] width 11 height 11
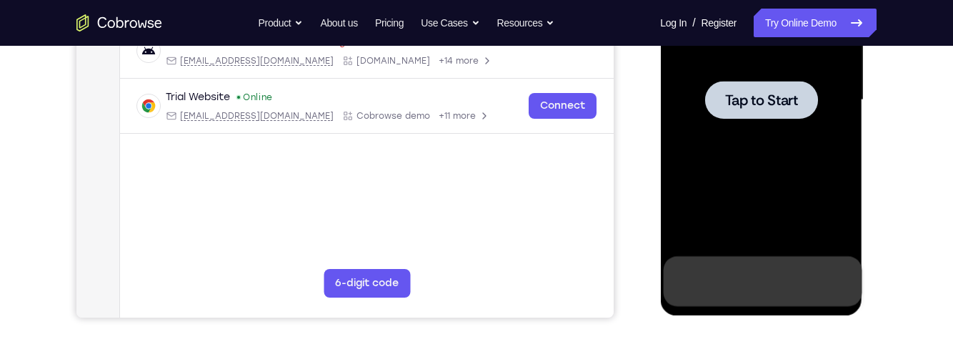
click at [851, 284] on icon at bounding box center [848, 280] width 6 height 6
